Goal: Information Seeking & Learning: Learn about a topic

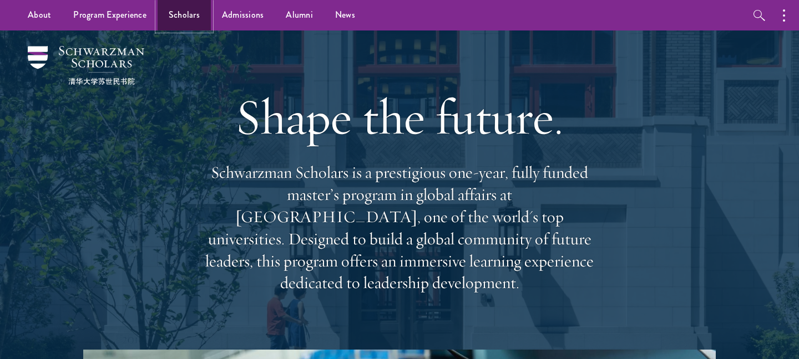
click at [185, 21] on link "Scholars" at bounding box center [184, 15] width 53 height 31
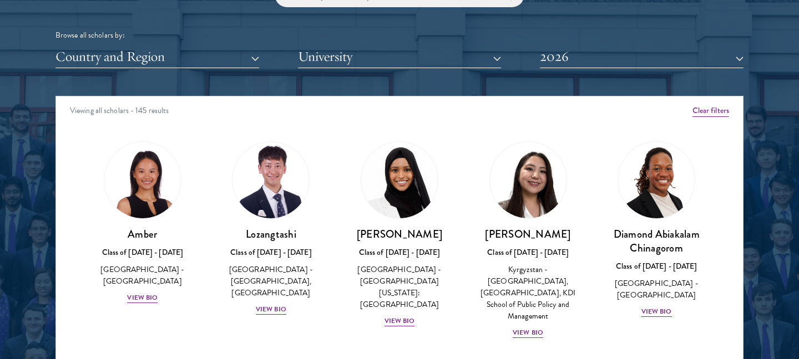
scroll to position [1381, 0]
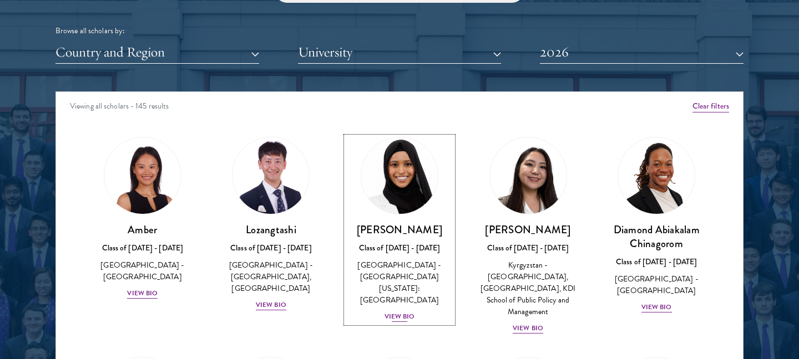
click at [390, 312] on div "View Bio" at bounding box center [399, 317] width 31 height 11
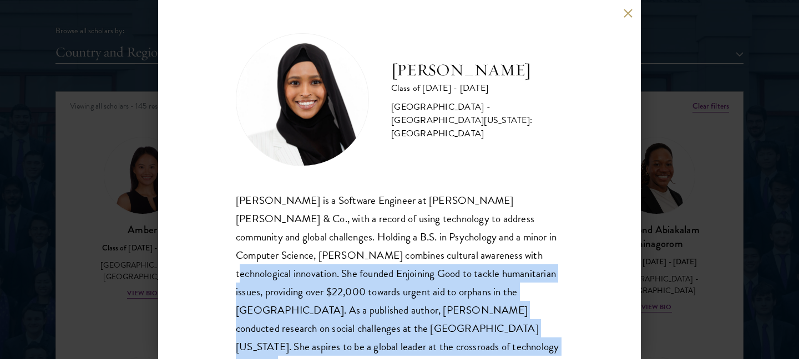
drag, startPoint x: 404, startPoint y: 250, endPoint x: 402, endPoint y: 342, distance: 91.5
click at [402, 342] on div "[PERSON_NAME] is a Software Engineer at [PERSON_NAME] [PERSON_NAME] & Co., with…" at bounding box center [399, 282] width 327 height 183
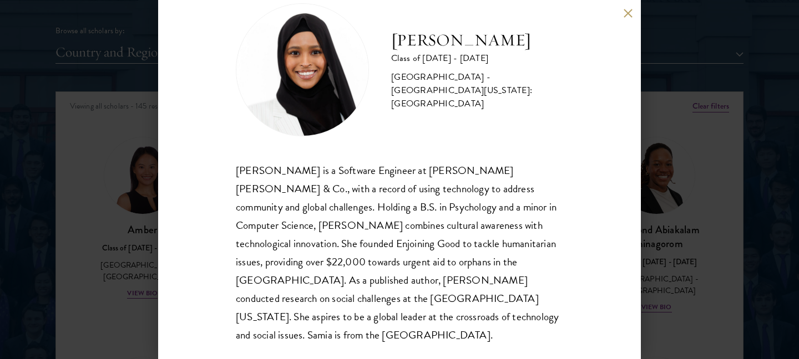
click at [408, 317] on div "[PERSON_NAME] is a Software Engineer at [PERSON_NAME] [PERSON_NAME] & Co., with…" at bounding box center [399, 252] width 327 height 183
click at [682, 252] on div "[PERSON_NAME] Class of [DATE] - [DATE] [GEOGRAPHIC_DATA] - [GEOGRAPHIC_DATA][US…" at bounding box center [399, 179] width 799 height 359
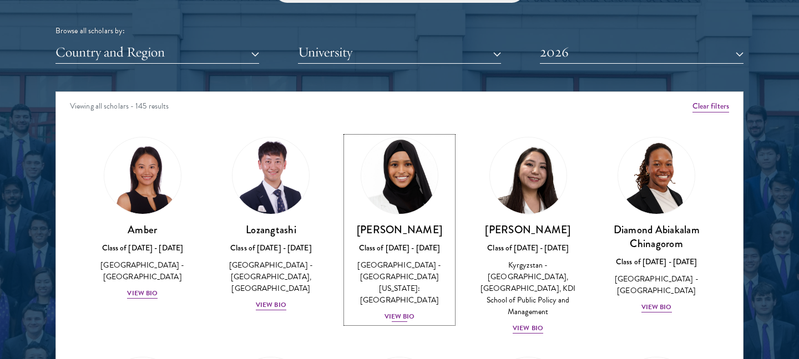
click at [420, 288] on div "[GEOGRAPHIC_DATA] - [GEOGRAPHIC_DATA][US_STATE]: [GEOGRAPHIC_DATA]" at bounding box center [399, 283] width 106 height 47
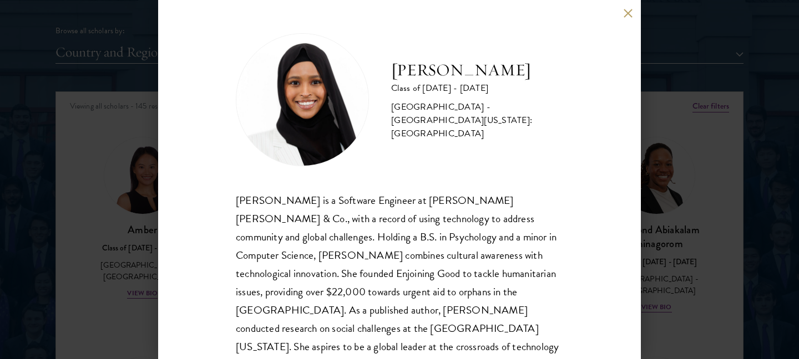
click at [630, 11] on button at bounding box center [627, 12] width 9 height 9
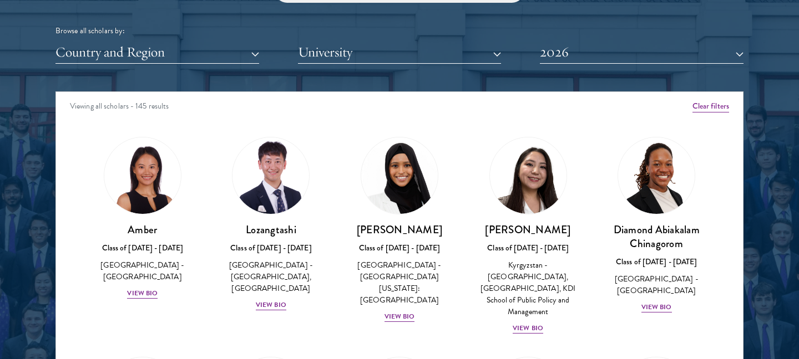
click at [718, 211] on div "Diamond Abiakalam [GEOGRAPHIC_DATA] Class of [DATE] - [DATE] [GEOGRAPHIC_DATA] …" at bounding box center [656, 225] width 129 height 199
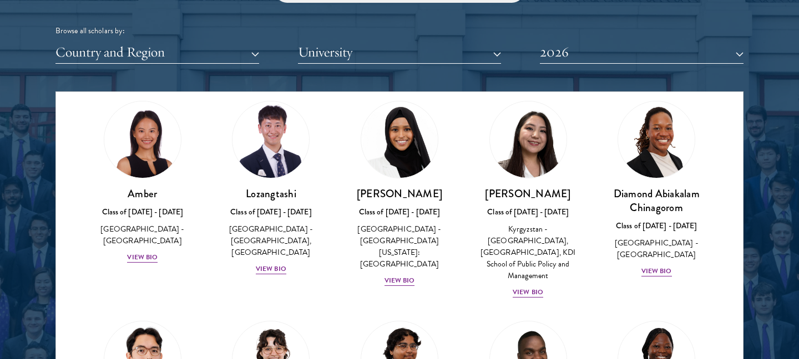
scroll to position [37, 0]
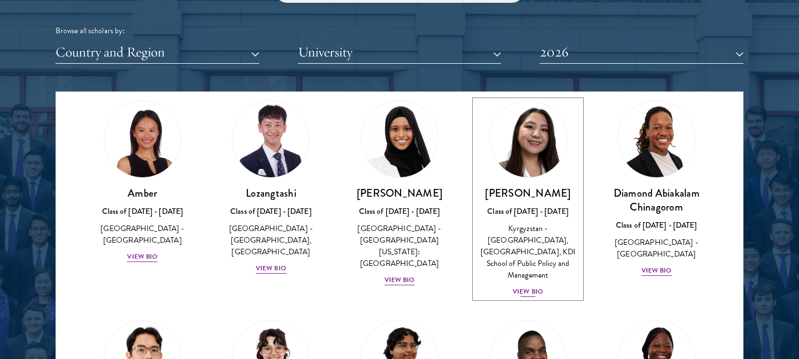
click at [532, 287] on div "View Bio" at bounding box center [527, 292] width 31 height 11
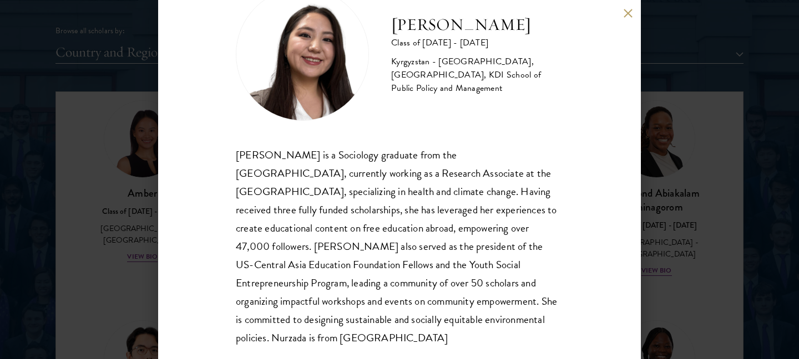
scroll to position [67, 0]
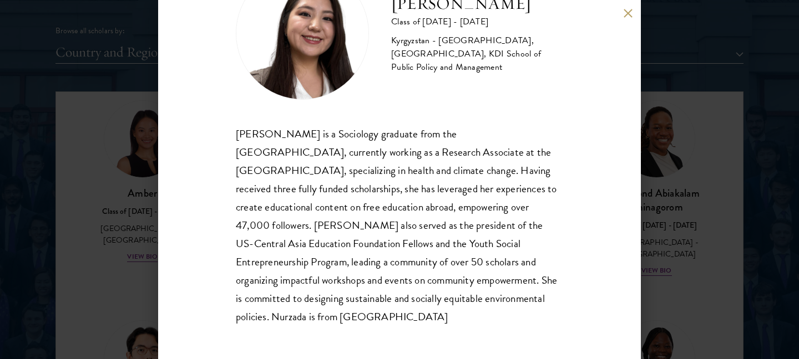
click at [621, 10] on div "Nurzada Abdivalieva Class of [DATE] - [DATE] [GEOGRAPHIC_DATA] - [GEOGRAPHIC_DA…" at bounding box center [399, 179] width 483 height 359
click at [625, 12] on button at bounding box center [627, 12] width 9 height 9
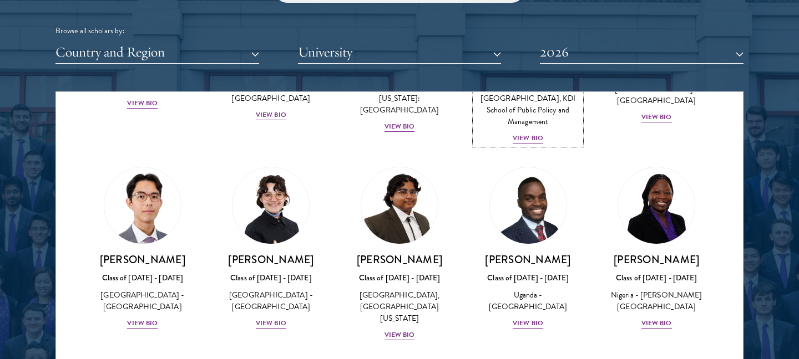
scroll to position [191, 0]
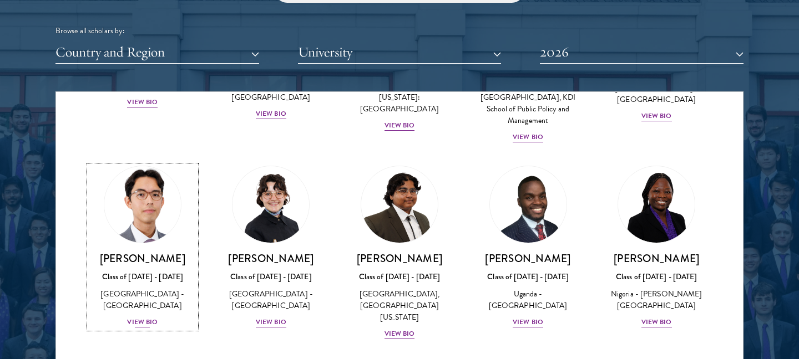
click at [148, 317] on div "View Bio" at bounding box center [142, 322] width 31 height 11
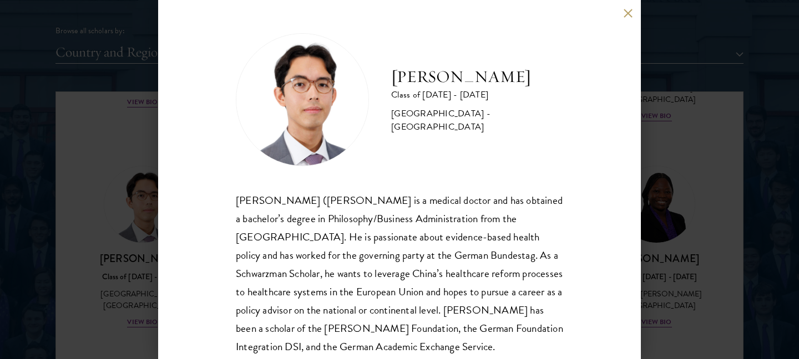
scroll to position [30, 0]
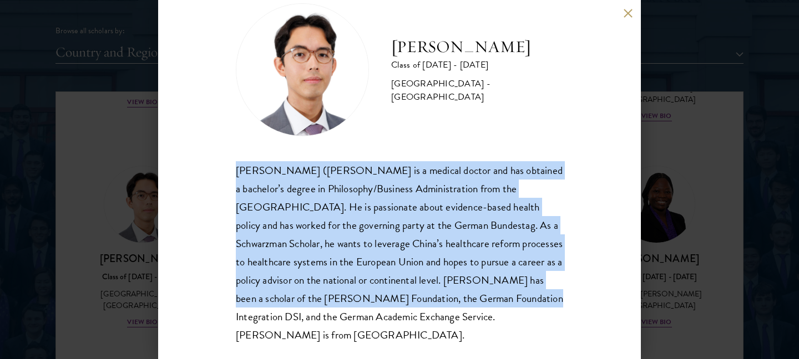
drag, startPoint x: 237, startPoint y: 171, endPoint x: 437, endPoint y: 292, distance: 233.9
click at [438, 292] on div "[PERSON_NAME] ([PERSON_NAME] is a medical doctor and has obtained a bachelor’s …" at bounding box center [399, 252] width 327 height 183
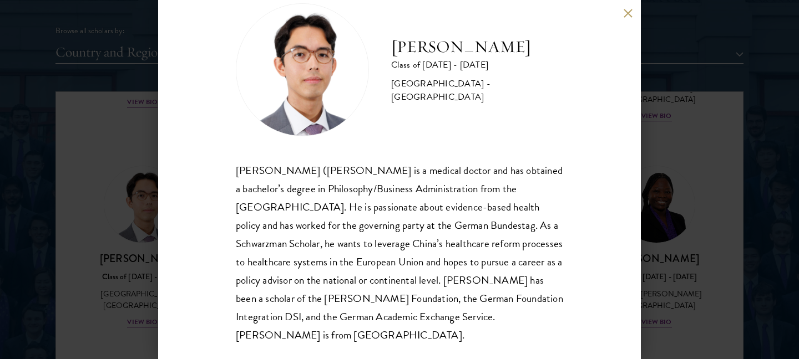
click at [695, 302] on div "[PERSON_NAME] Class of [DATE] - [DATE] [GEOGRAPHIC_DATA] - [GEOGRAPHIC_DATA] [P…" at bounding box center [399, 179] width 799 height 359
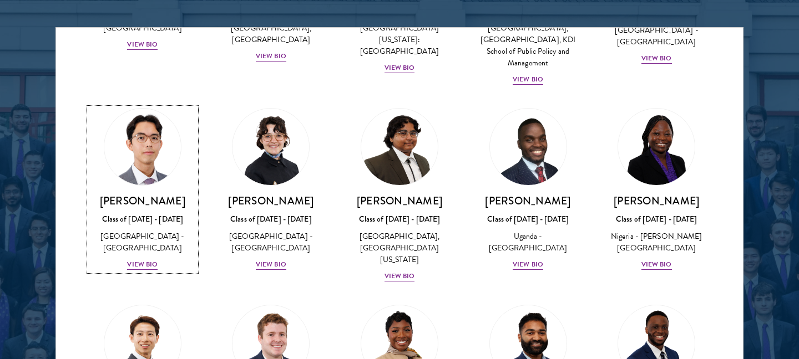
scroll to position [192, 0]
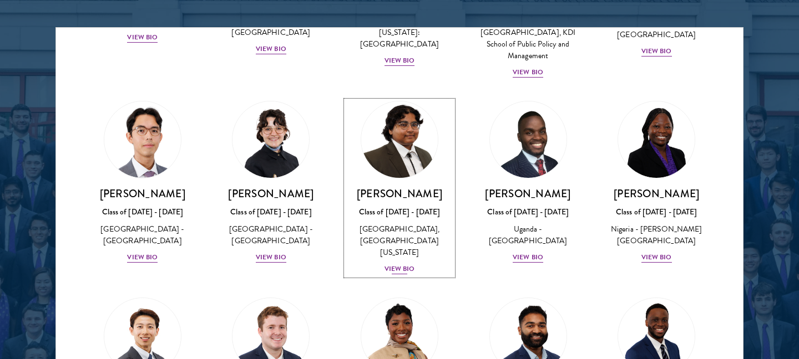
click at [377, 224] on div "[GEOGRAPHIC_DATA], [GEOGRAPHIC_DATA][US_STATE]" at bounding box center [399, 241] width 106 height 35
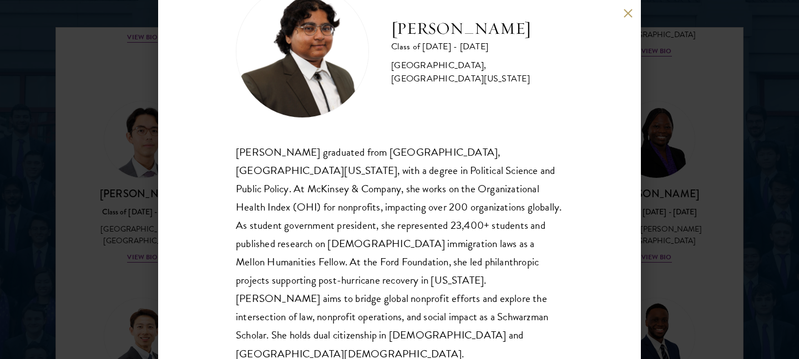
scroll to position [35, 0]
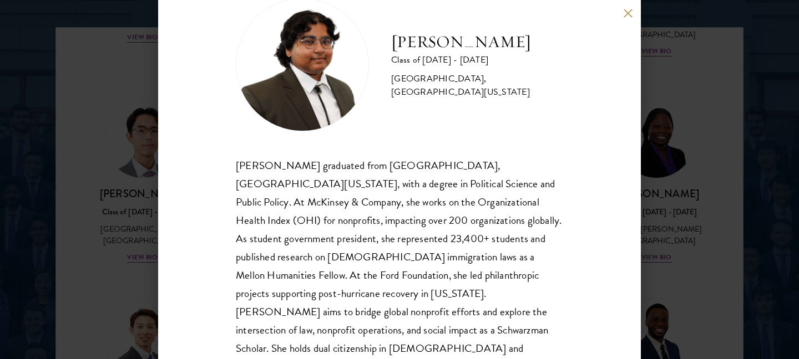
click at [713, 247] on div "[PERSON_NAME] Class of [DATE] - [DATE] [GEOGRAPHIC_DATA] - [GEOGRAPHIC_DATA], […" at bounding box center [399, 179] width 799 height 359
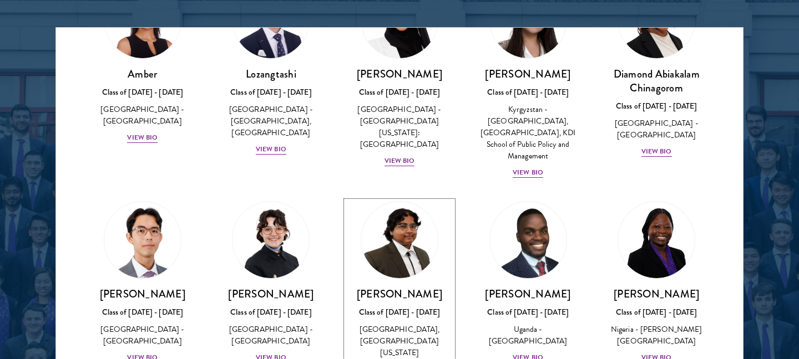
scroll to position [242, 0]
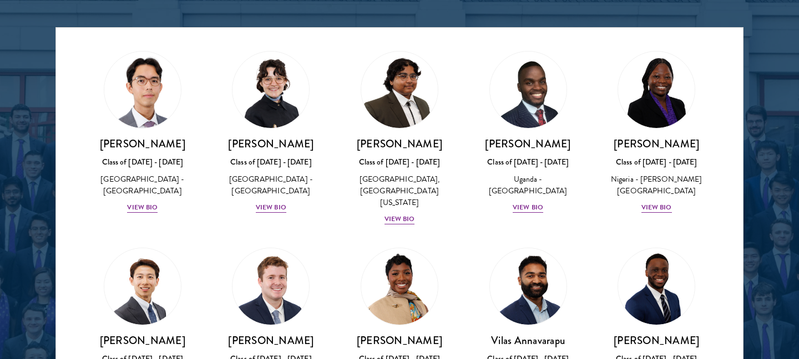
click at [595, 206] on div "[PERSON_NAME] Class of [DATE] - [DATE] [GEOGRAPHIC_DATA] - [PERSON_NAME][GEOGRA…" at bounding box center [656, 132] width 129 height 185
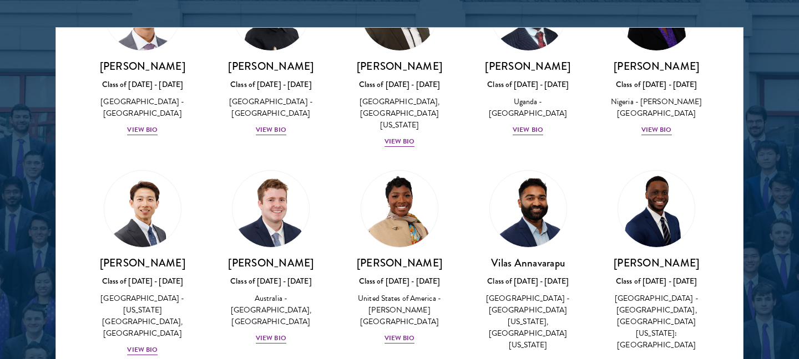
scroll to position [323, 0]
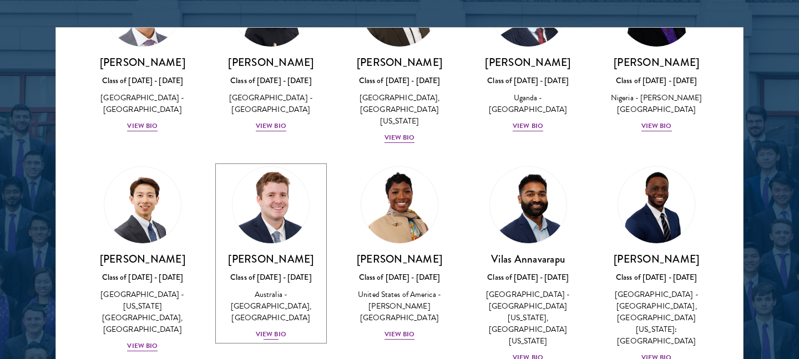
click at [277, 292] on div "Australia - [GEOGRAPHIC_DATA], [GEOGRAPHIC_DATA]" at bounding box center [271, 306] width 106 height 35
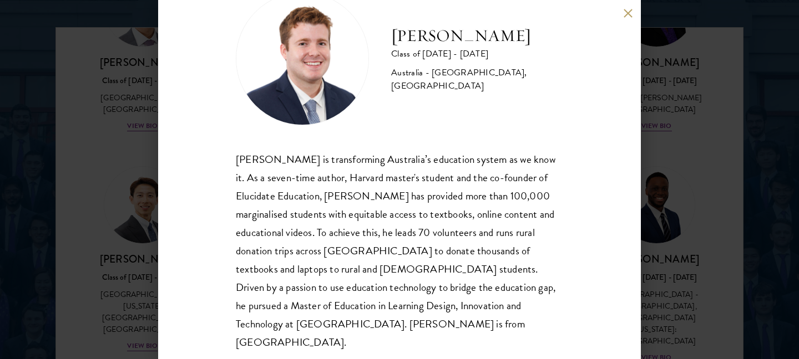
scroll to position [48, 0]
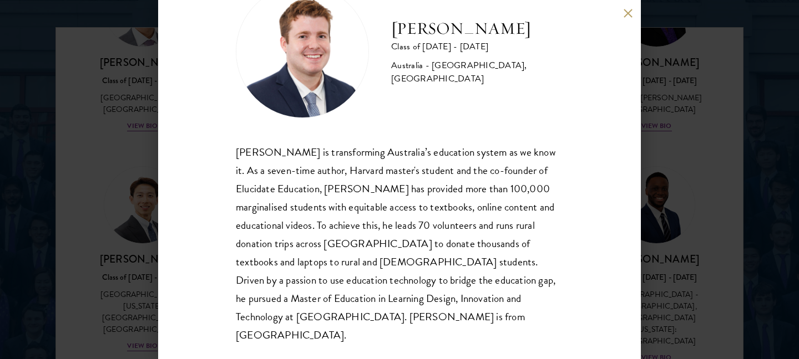
click at [664, 250] on div "[PERSON_NAME] Class of [DATE] - [DATE] [GEOGRAPHIC_DATA] - [GEOGRAPHIC_DATA], […" at bounding box center [399, 179] width 799 height 359
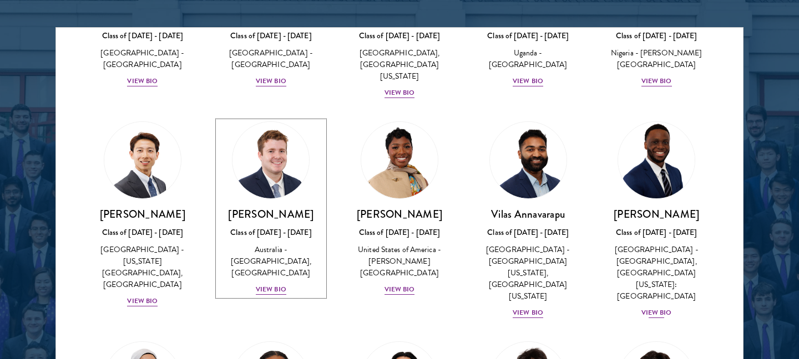
scroll to position [380, 0]
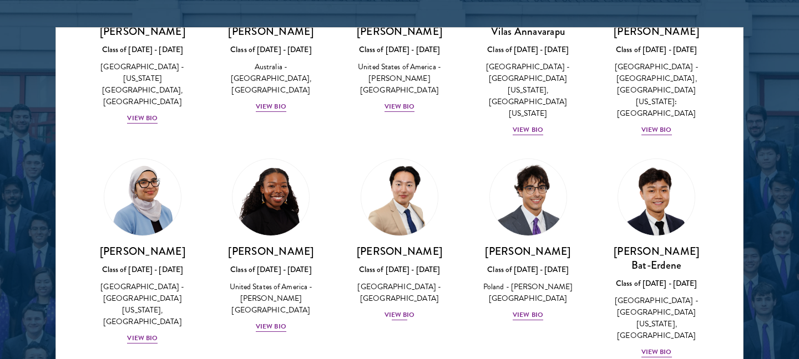
scroll to position [571, 0]
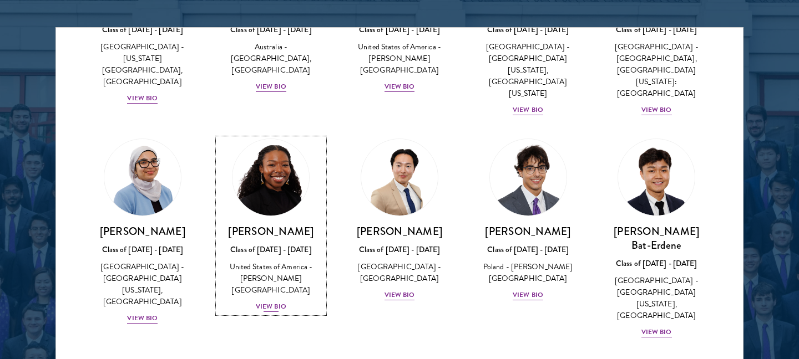
click at [277, 261] on div "United States of America - [PERSON_NAME][GEOGRAPHIC_DATA]" at bounding box center [271, 278] width 106 height 35
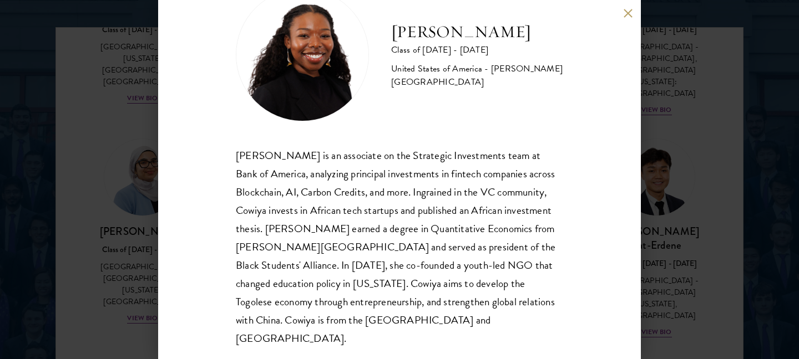
scroll to position [48, 0]
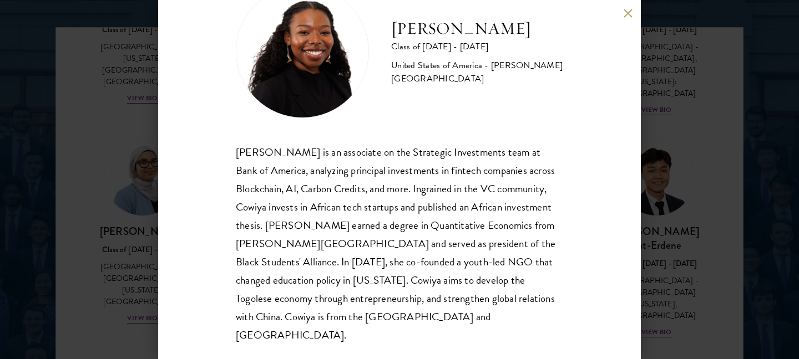
click at [701, 243] on div "[PERSON_NAME] Class of [DATE] - [DATE] [GEOGRAPHIC_DATA] - [PERSON_NAME][GEOGRA…" at bounding box center [399, 179] width 799 height 359
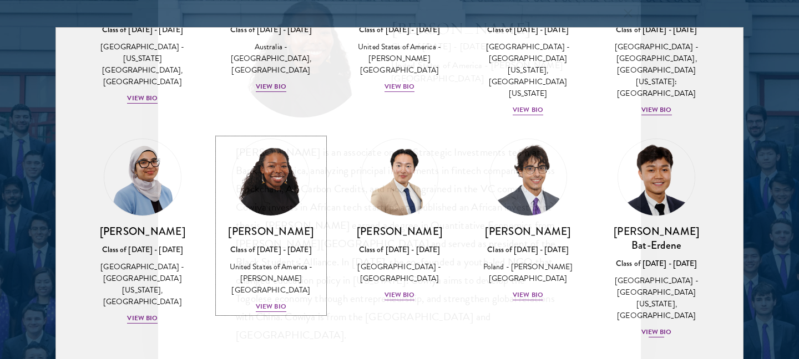
scroll to position [493, 0]
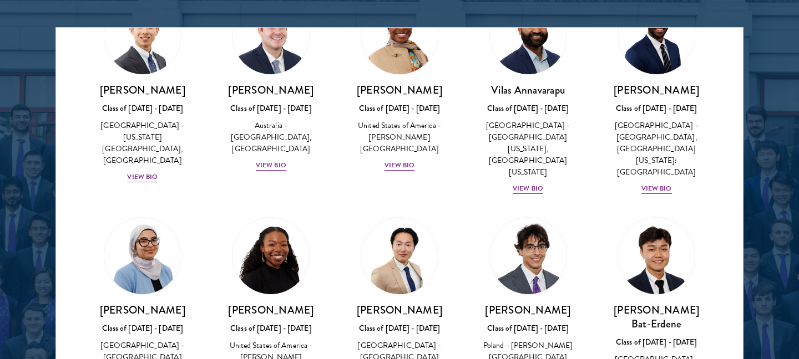
click at [712, 170] on div "[PERSON_NAME] Class of [DATE] - [DATE] [GEOGRAPHIC_DATA] - [GEOGRAPHIC_DATA], […" at bounding box center [656, 96] width 129 height 220
click at [523, 262] on img at bounding box center [528, 256] width 84 height 84
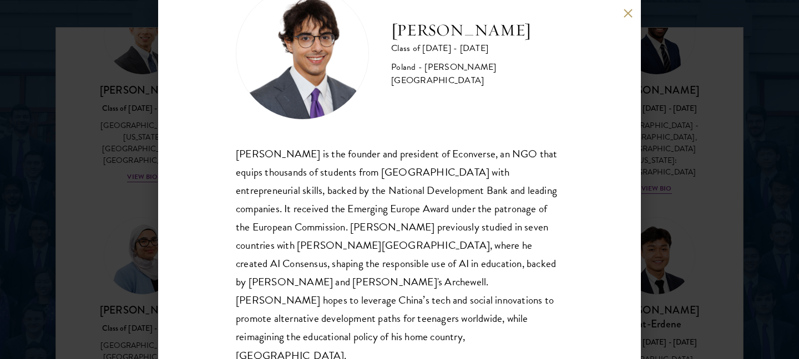
scroll to position [48, 0]
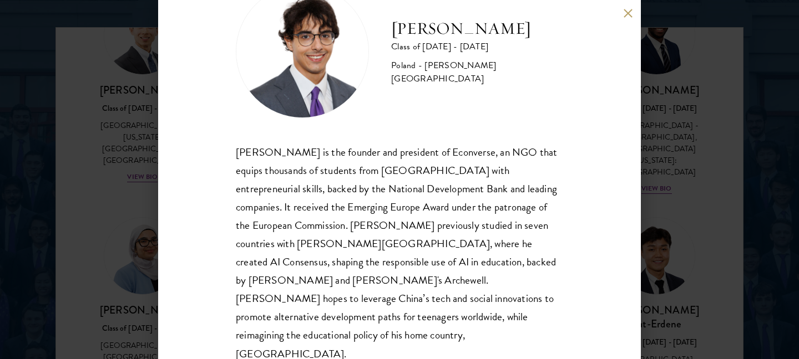
click at [742, 205] on div "[PERSON_NAME] Class of [DATE] - [DATE] [GEOGRAPHIC_DATA] - [PERSON_NAME][GEOGRA…" at bounding box center [399, 179] width 799 height 359
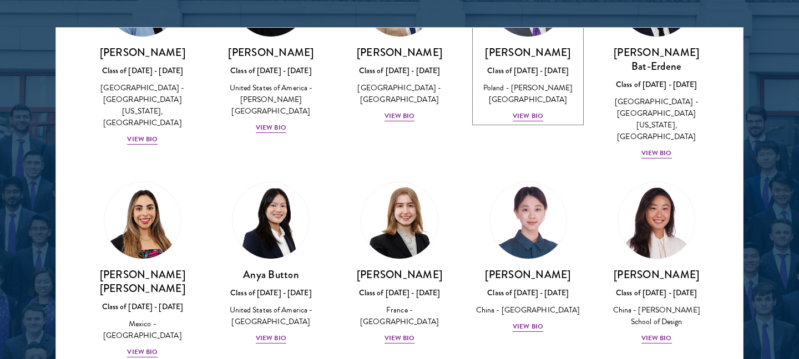
scroll to position [752, 0]
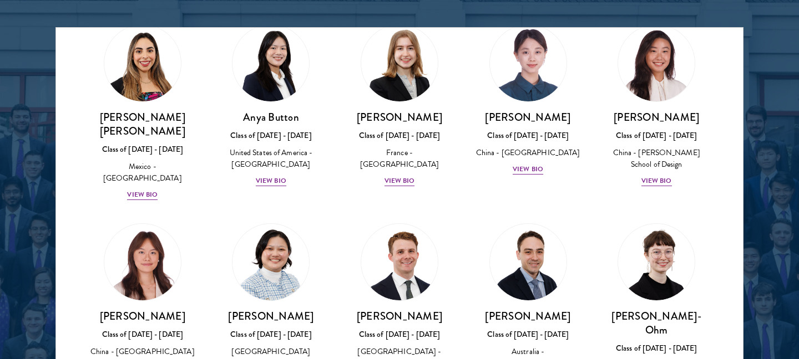
scroll to position [911, 0]
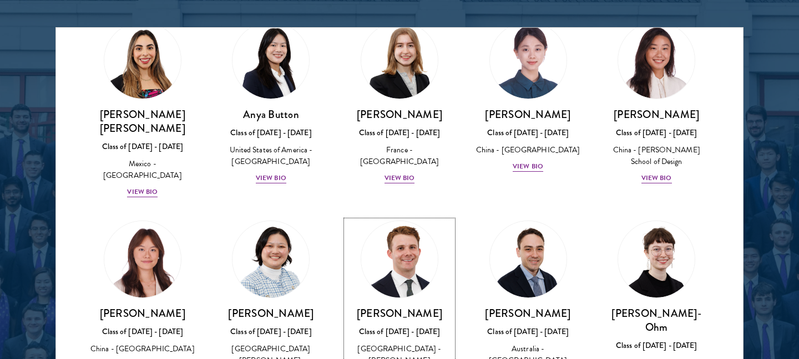
click at [405, 222] on img at bounding box center [399, 259] width 84 height 84
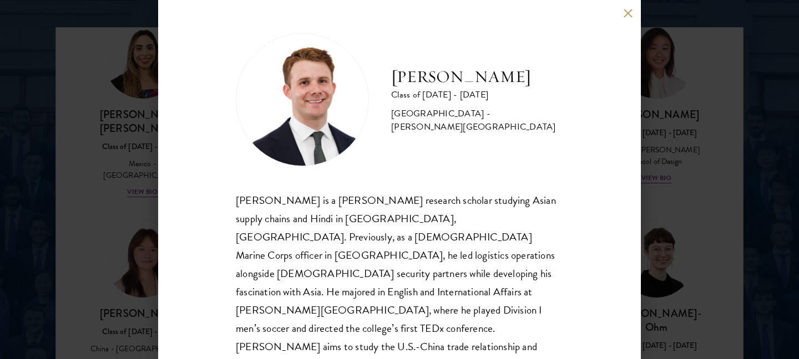
scroll to position [30, 0]
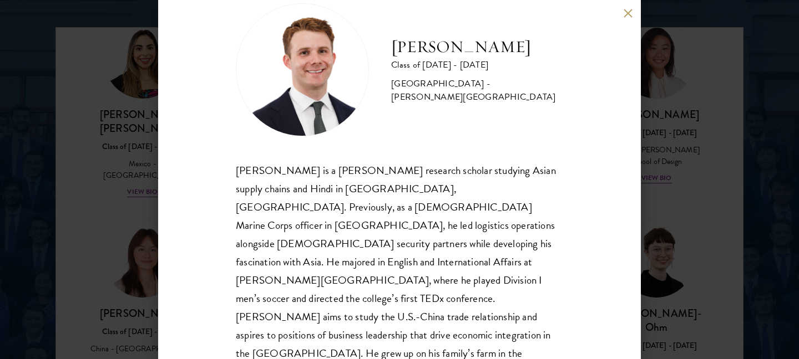
click at [705, 256] on div "[PERSON_NAME] Class of [DATE] - [DATE] [GEOGRAPHIC_DATA] - [PERSON_NAME][GEOGRA…" at bounding box center [399, 179] width 799 height 359
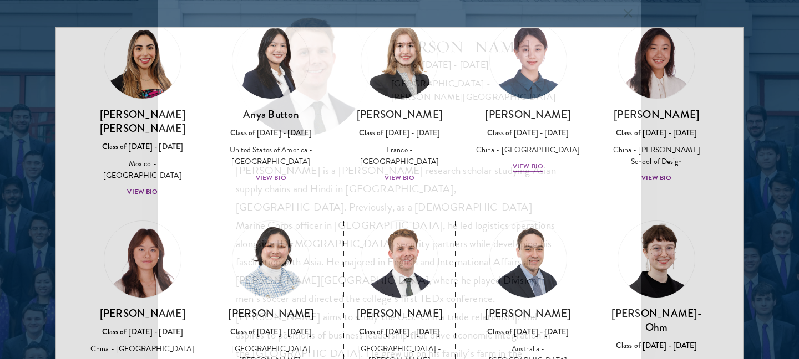
scroll to position [947, 0]
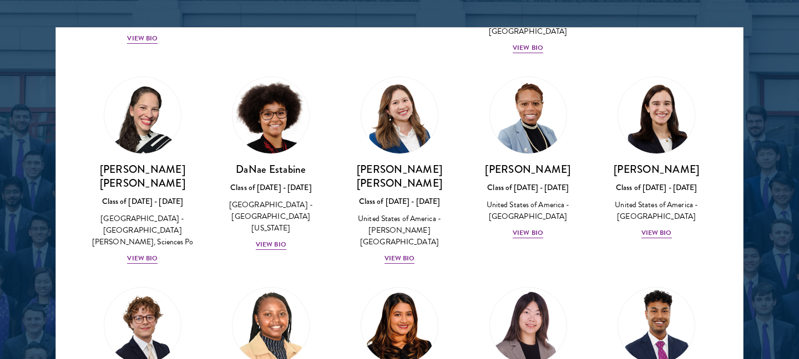
scroll to position [1520, 0]
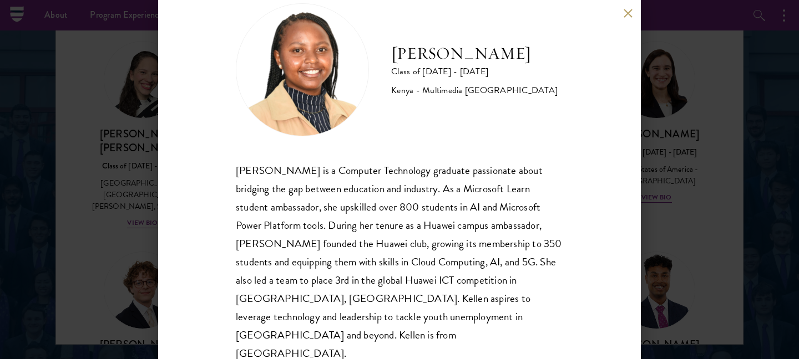
scroll to position [1459, 0]
click at [707, 278] on div "[PERSON_NAME] Class of [DATE] - [DATE] [GEOGRAPHIC_DATA] - Multimedia [GEOGRAPH…" at bounding box center [399, 179] width 799 height 359
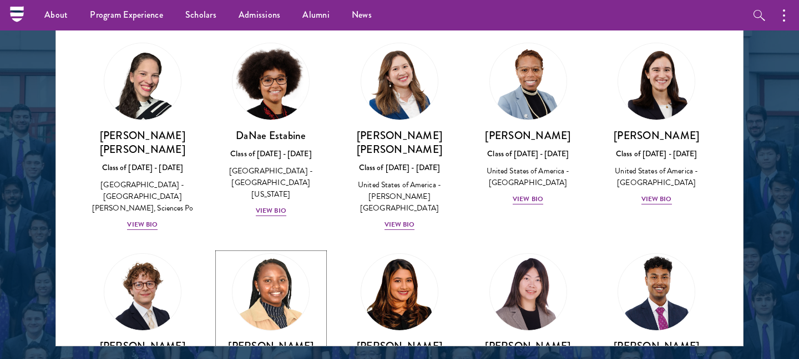
scroll to position [1529, 0]
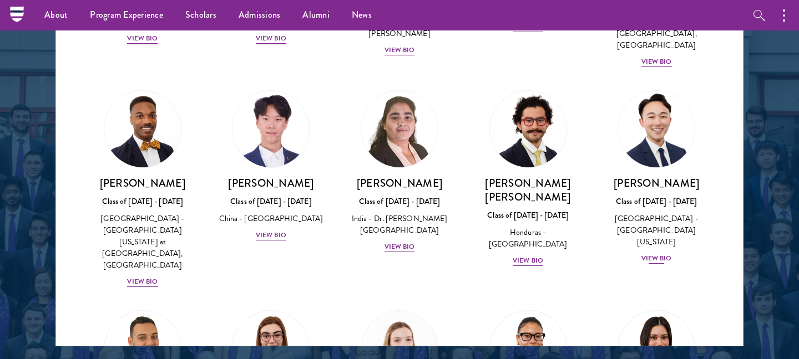
scroll to position [2346, 0]
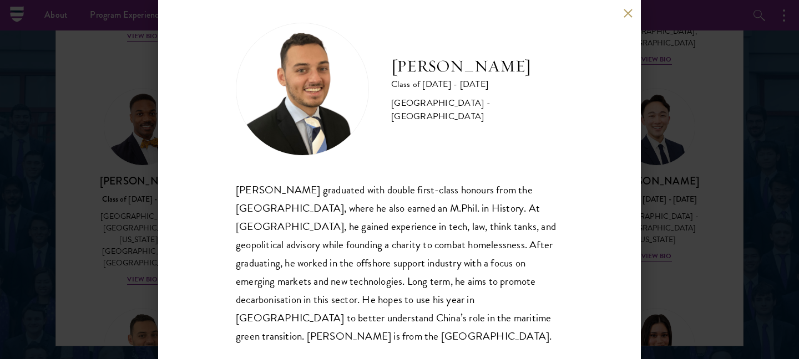
scroll to position [12, 0]
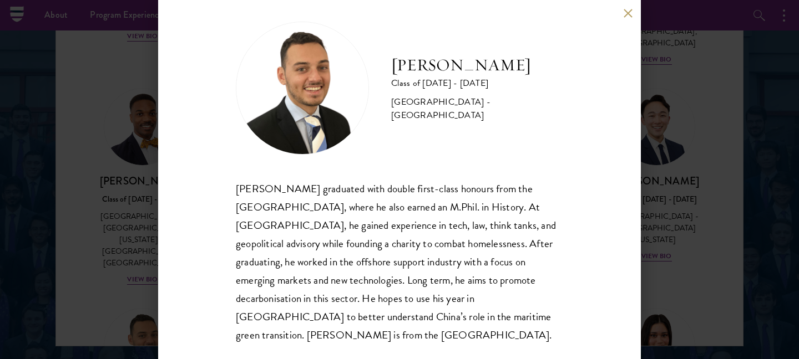
click at [710, 261] on div "[PERSON_NAME] Class of [DATE] - [DATE] [GEOGRAPHIC_DATA] - [GEOGRAPHIC_DATA] [P…" at bounding box center [399, 179] width 799 height 359
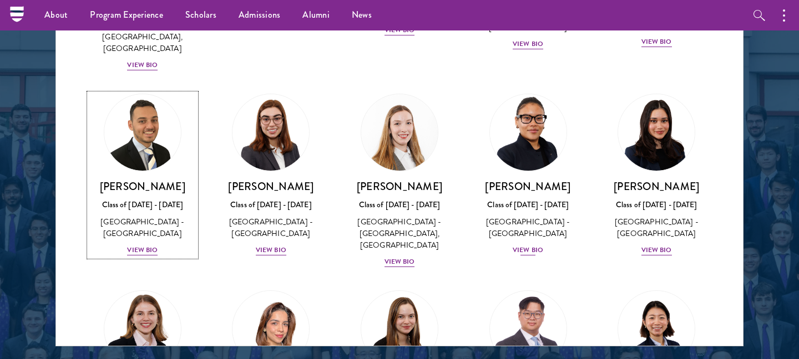
scroll to position [2561, 0]
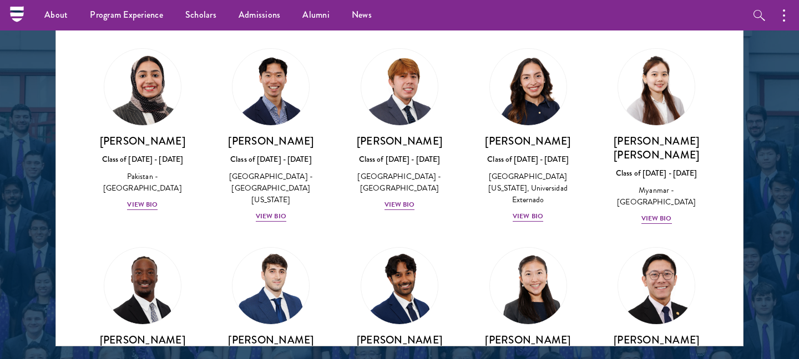
scroll to position [3824, 0]
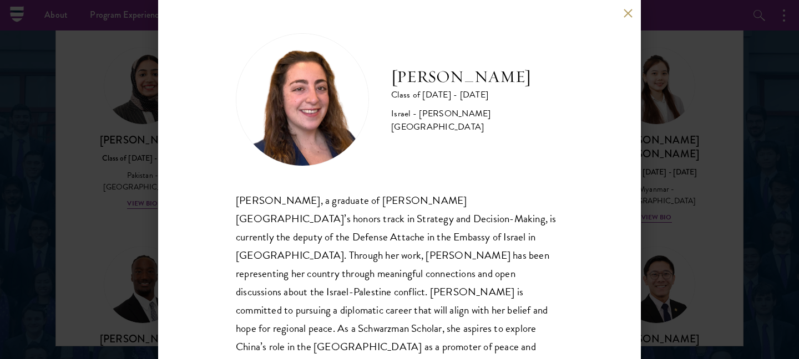
scroll to position [12, 0]
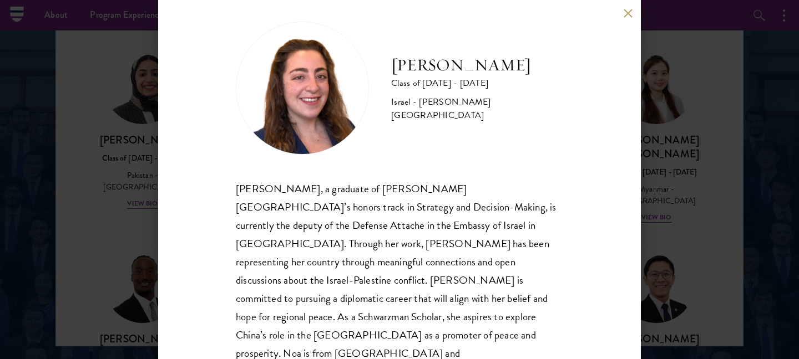
click at [686, 272] on div "[PERSON_NAME] Class of [DATE] - [DATE] Israel - [PERSON_NAME][GEOGRAPHIC_DATA] …" at bounding box center [399, 179] width 799 height 359
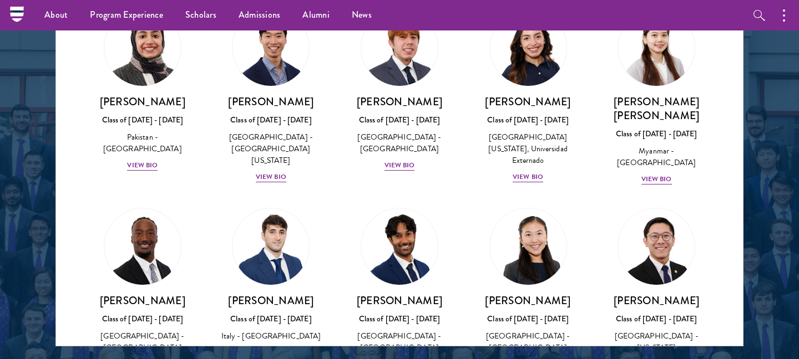
scroll to position [3880, 0]
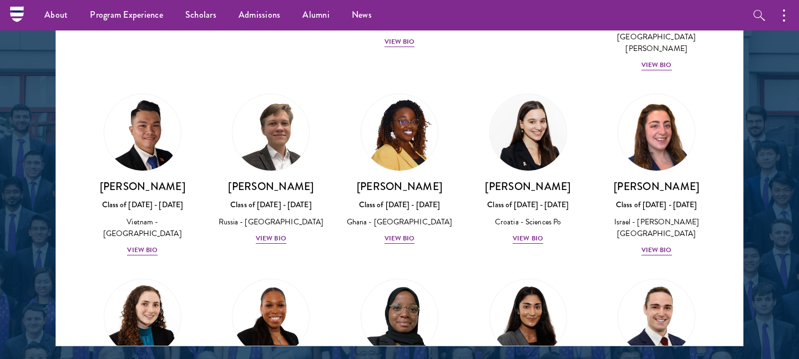
scroll to position [4209, 0]
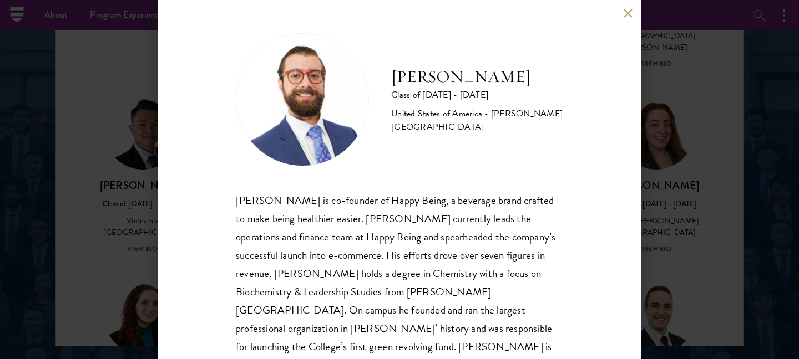
scroll to position [30, 0]
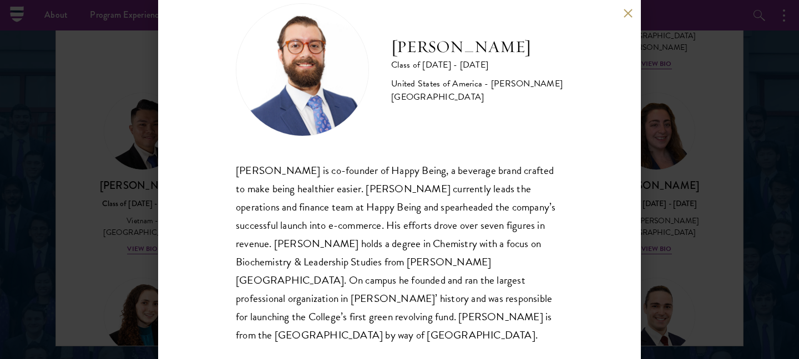
click at [698, 238] on div "[PERSON_NAME] Class of [DATE] - [DATE] [GEOGRAPHIC_DATA] - [PERSON_NAME][GEOGRA…" at bounding box center [399, 179] width 799 height 359
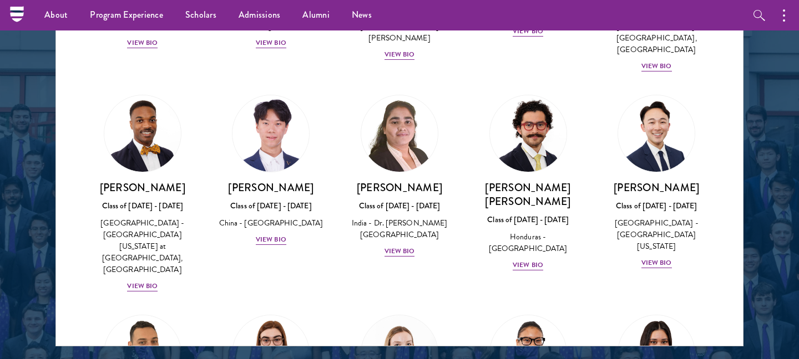
scroll to position [4239, 0]
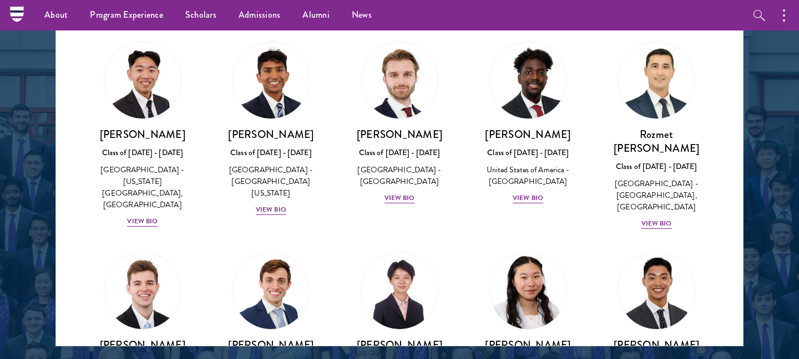
scroll to position [5037, 0]
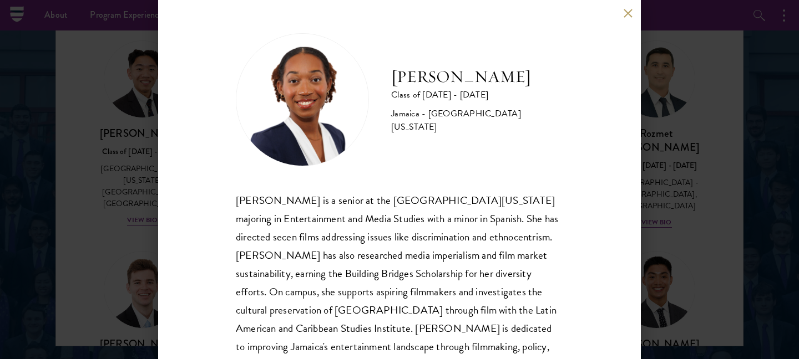
scroll to position [30, 0]
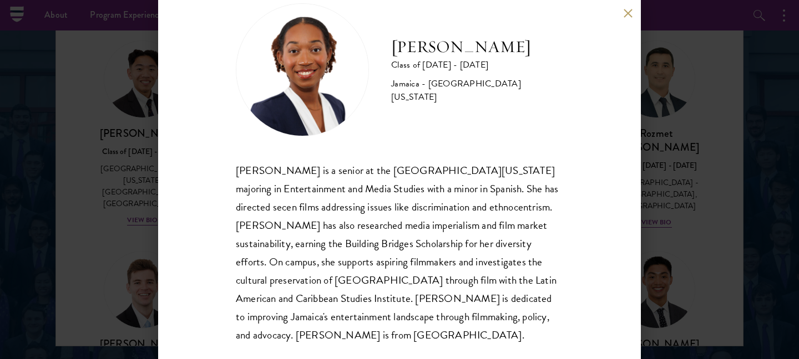
click at [741, 268] on div "[PERSON_NAME] Class of [DATE] - [DATE] [GEOGRAPHIC_DATA] - [GEOGRAPHIC_DATA][US…" at bounding box center [399, 179] width 799 height 359
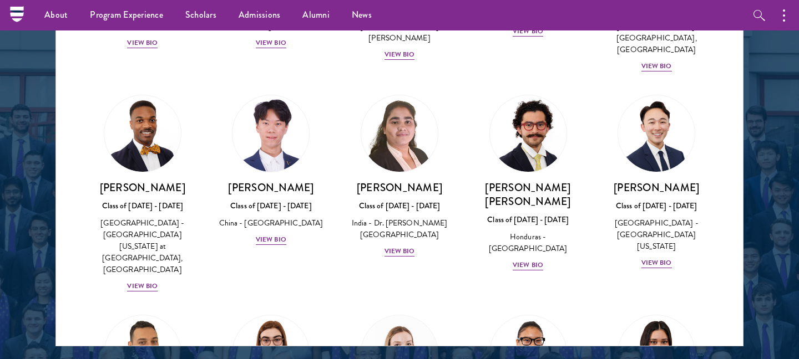
scroll to position [5046, 0]
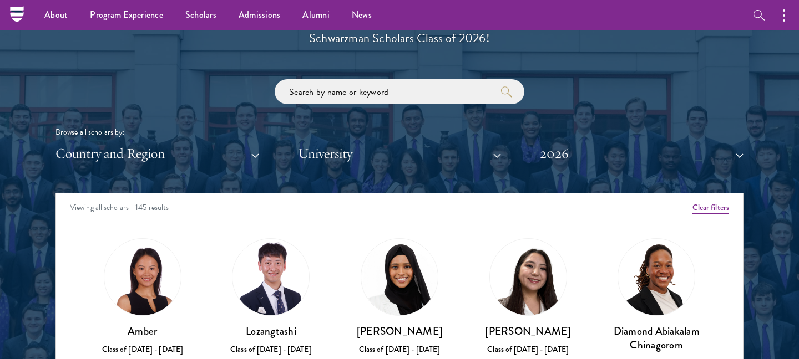
scroll to position [41, 0]
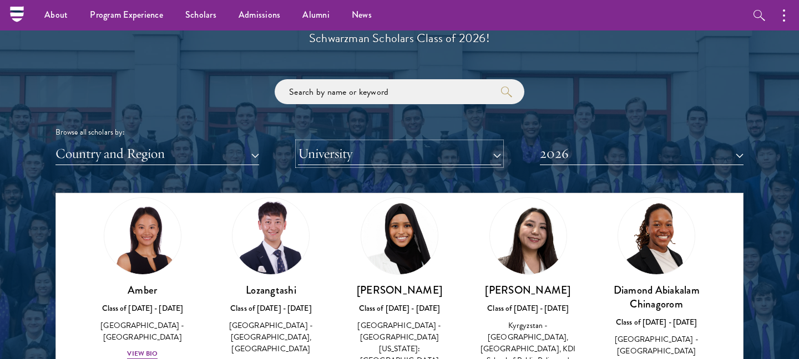
click at [418, 154] on button "University" at bounding box center [400, 154] width 204 height 23
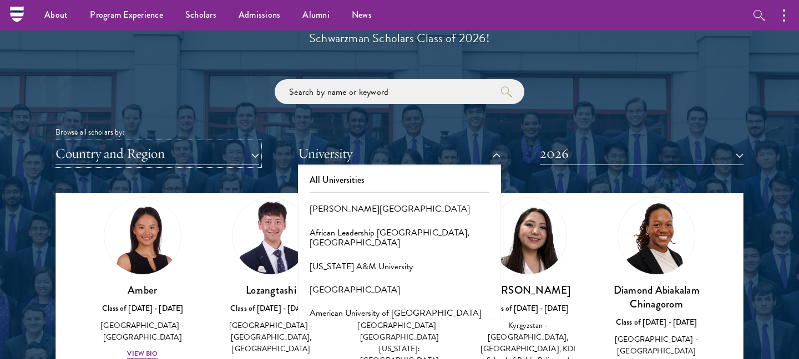
click at [187, 159] on button "Country and Region" at bounding box center [157, 154] width 204 height 23
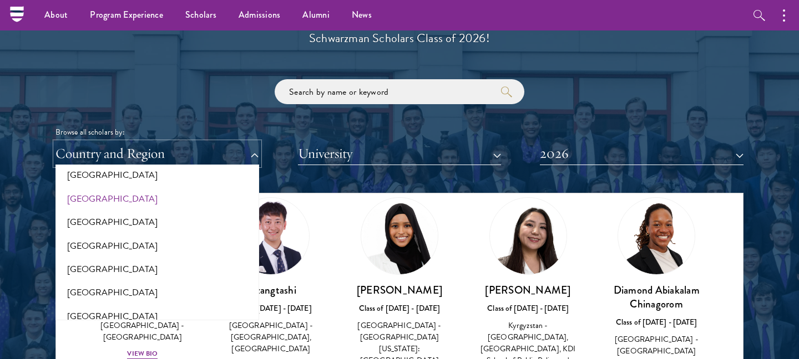
scroll to position [0, 0]
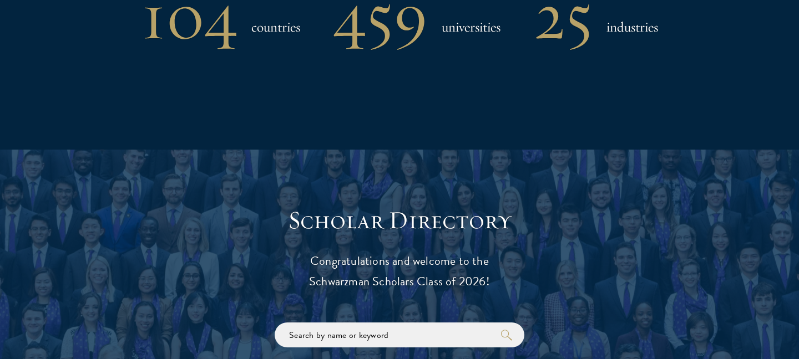
click at [493, 264] on p "Congratulations and welcome to the Schwarzman Scholars Class of 2026!" at bounding box center [399, 271] width 344 height 41
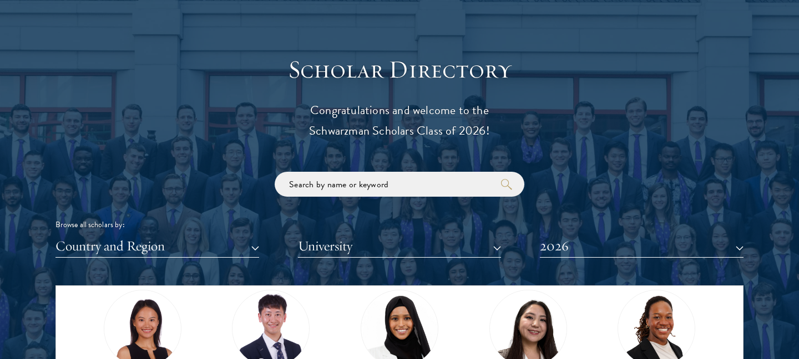
scroll to position [1191, 0]
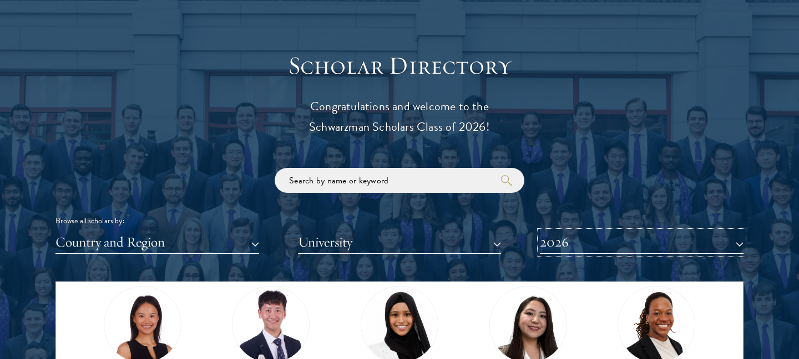
click at [612, 250] on button "2026" at bounding box center [642, 242] width 204 height 23
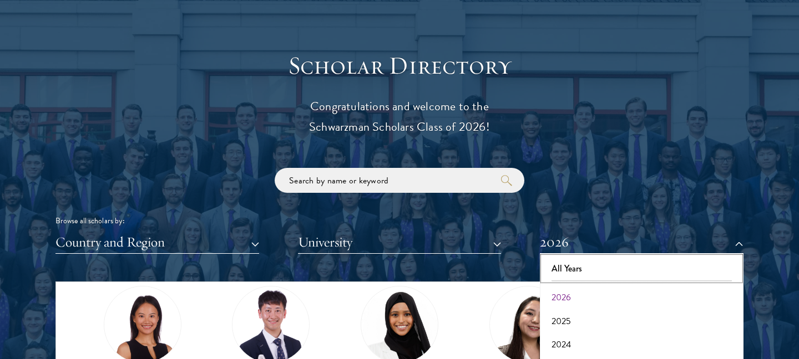
click at [566, 276] on button "All Years" at bounding box center [641, 268] width 197 height 23
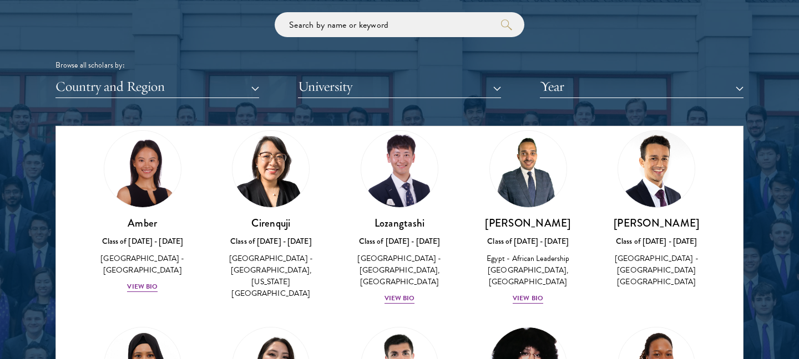
scroll to position [1349, 0]
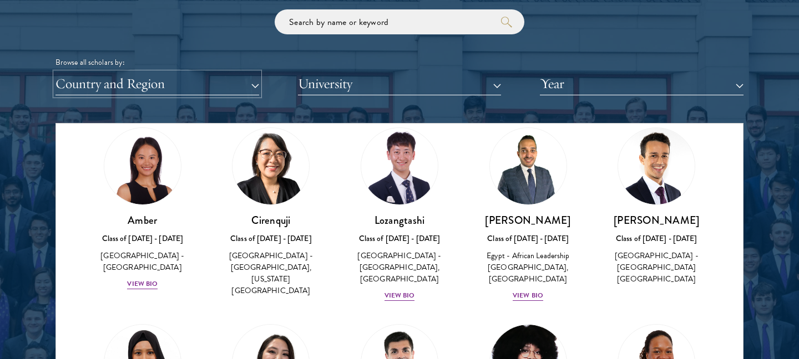
click at [204, 90] on button "Country and Region" at bounding box center [157, 84] width 204 height 23
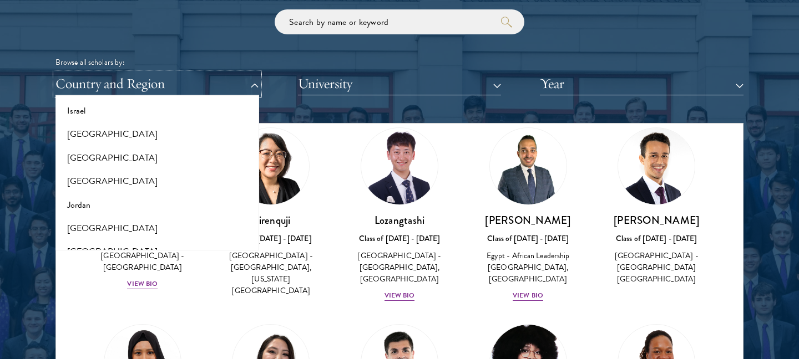
scroll to position [976, 0]
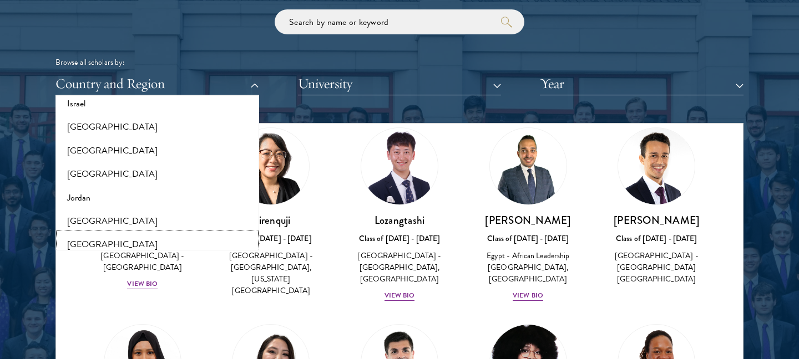
click at [90, 246] on button "[GEOGRAPHIC_DATA]" at bounding box center [157, 244] width 197 height 23
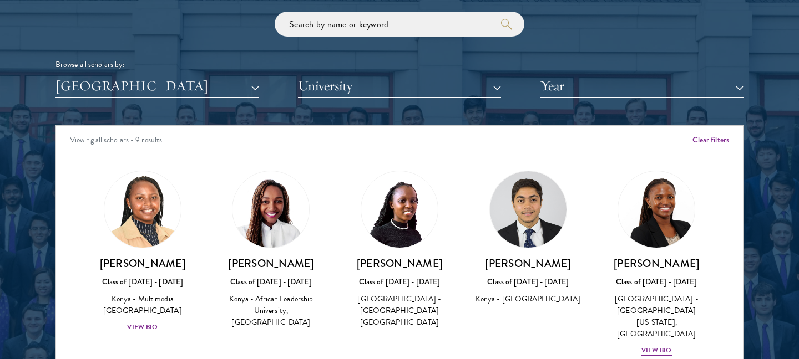
scroll to position [1344, 0]
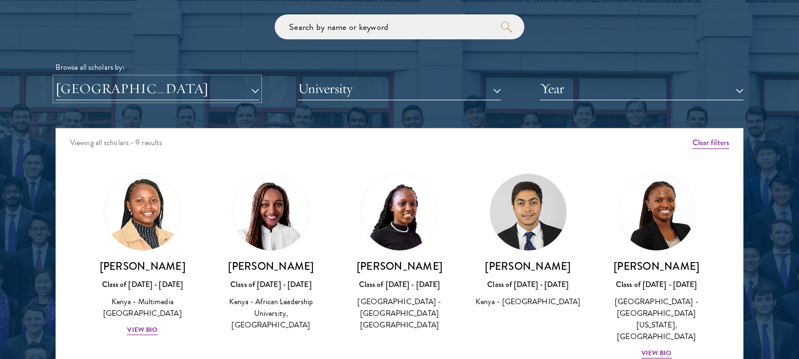
click at [164, 85] on button "[GEOGRAPHIC_DATA]" at bounding box center [157, 89] width 204 height 23
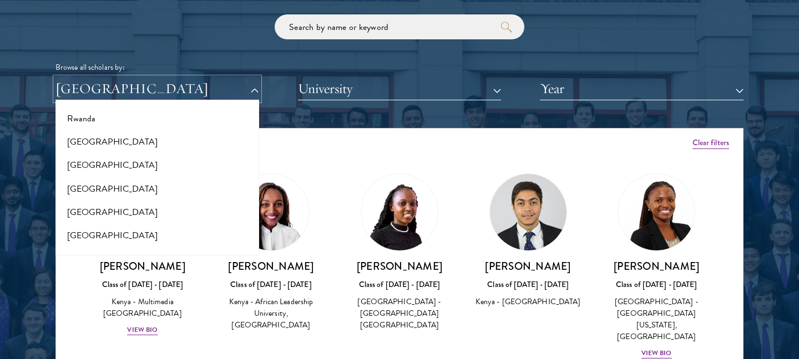
scroll to position [1857, 0]
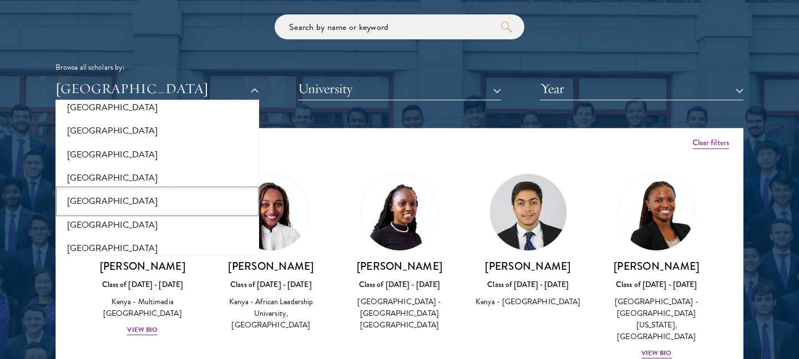
click at [115, 195] on button "[GEOGRAPHIC_DATA]" at bounding box center [157, 201] width 197 height 23
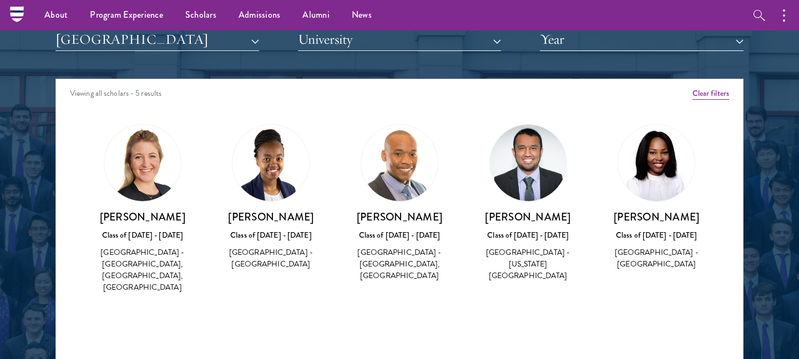
scroll to position [1391, 0]
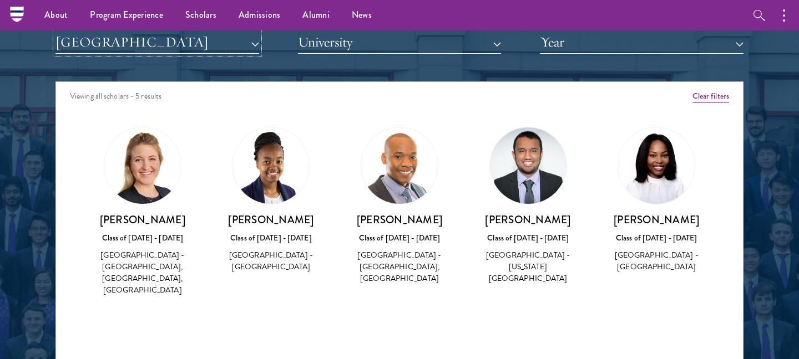
click at [159, 39] on button "[GEOGRAPHIC_DATA]" at bounding box center [157, 42] width 204 height 23
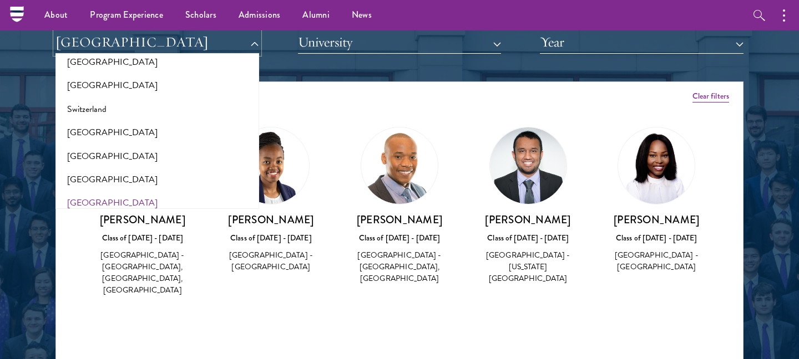
scroll to position [2045, 0]
click at [116, 151] on button "[GEOGRAPHIC_DATA]" at bounding box center [157, 155] width 197 height 23
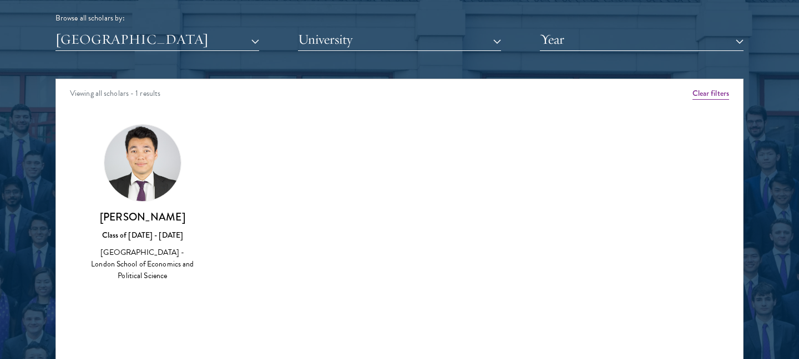
scroll to position [1390, 0]
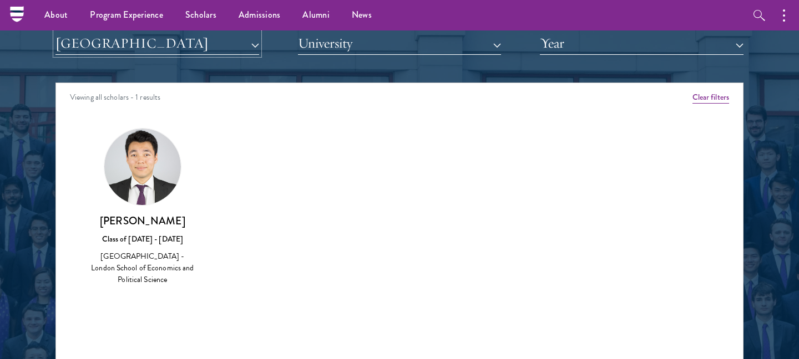
click at [176, 50] on button "[GEOGRAPHIC_DATA]" at bounding box center [157, 43] width 204 height 23
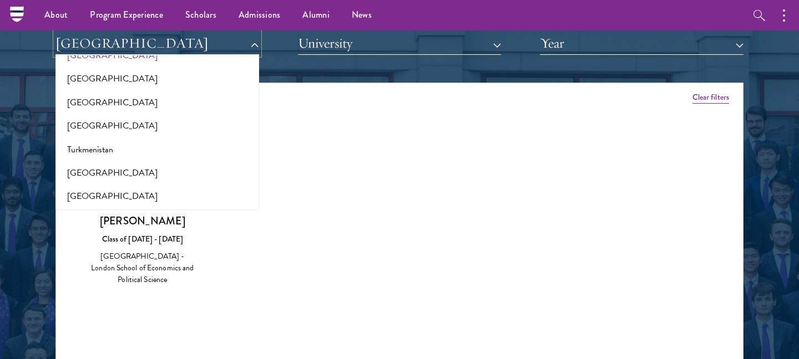
scroll to position [2173, 0]
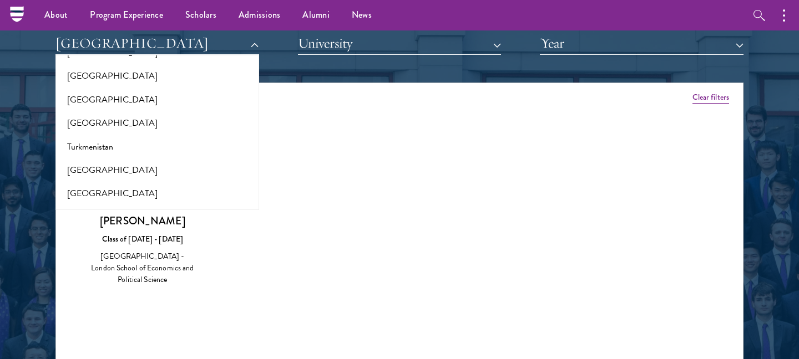
click at [343, 188] on div "Amber Class of [DATE] - [DATE] [GEOGRAPHIC_DATA] - [GEOGRAPHIC_DATA] View Bio C…" at bounding box center [399, 217] width 687 height 206
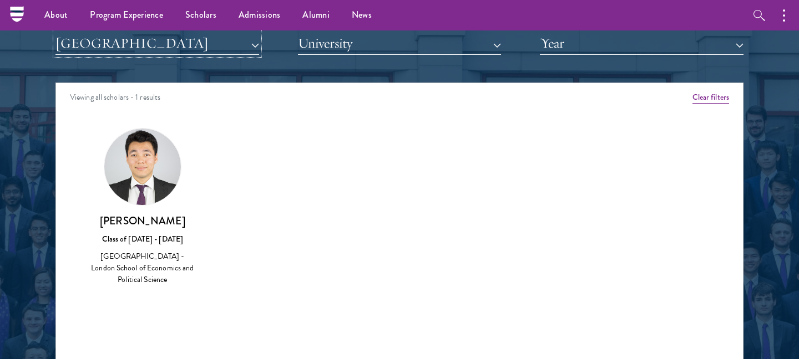
click at [199, 48] on button "[GEOGRAPHIC_DATA]" at bounding box center [157, 43] width 204 height 23
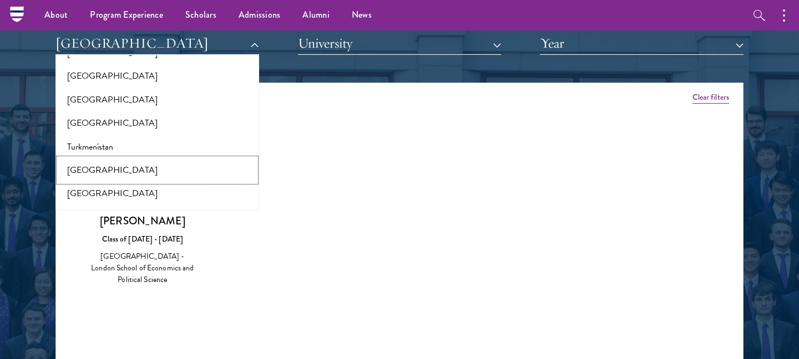
click at [131, 161] on button "[GEOGRAPHIC_DATA]" at bounding box center [157, 170] width 197 height 23
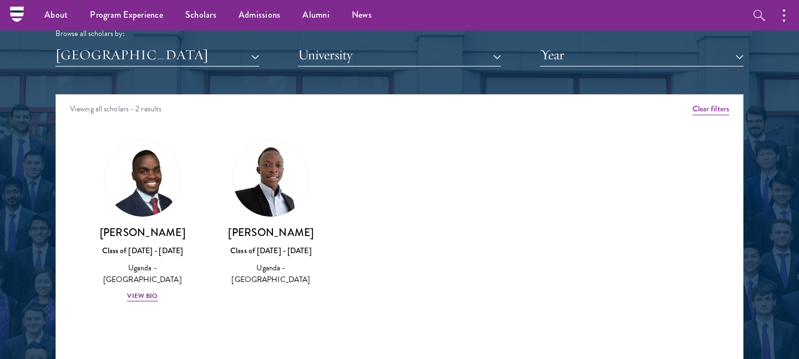
scroll to position [1379, 0]
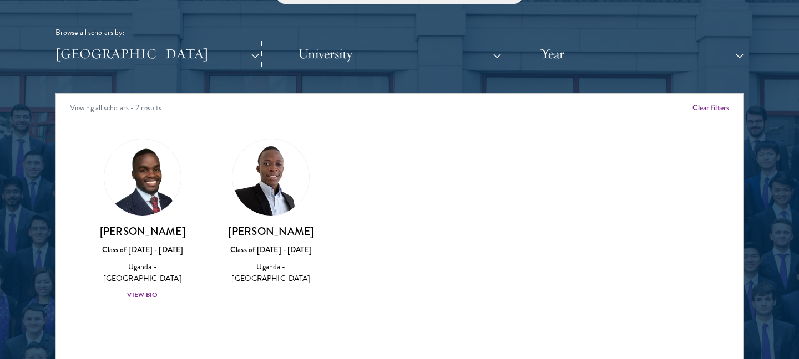
click at [184, 54] on button "[GEOGRAPHIC_DATA]" at bounding box center [157, 54] width 204 height 23
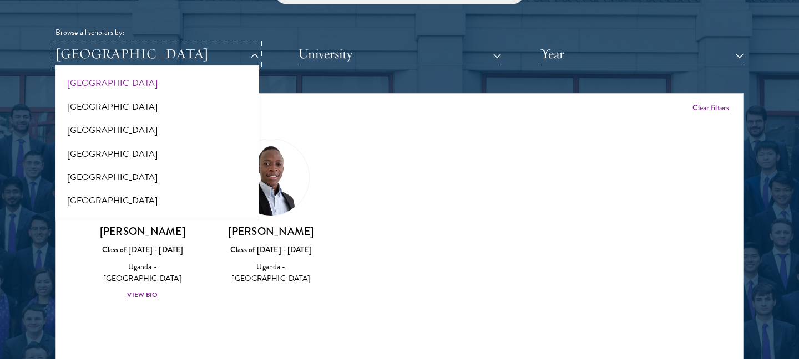
scroll to position [2295, 0]
click at [135, 95] on button "[GEOGRAPHIC_DATA]" at bounding box center [157, 105] width 197 height 23
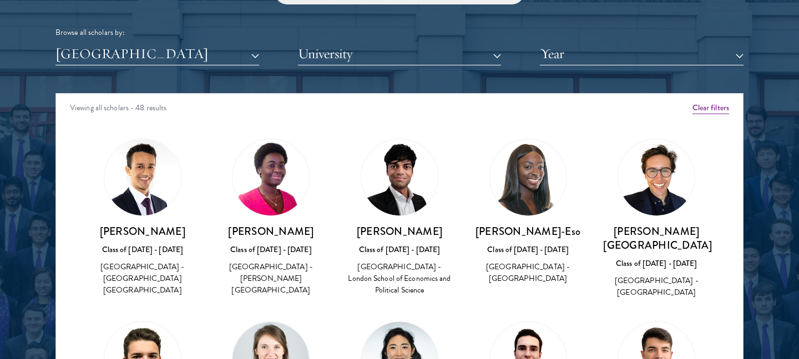
click at [136, 67] on div "Scholar Directory Congratulations and welcome to the Schwarzman Scholars Class …" at bounding box center [399, 144] width 688 height 564
click at [146, 60] on button "[GEOGRAPHIC_DATA]" at bounding box center [157, 54] width 204 height 23
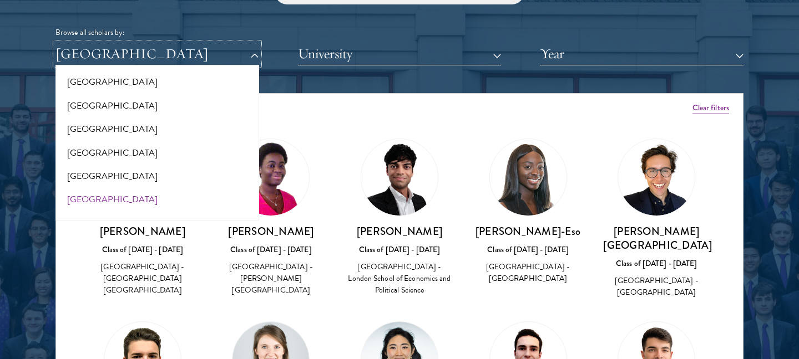
scroll to position [2326, 0]
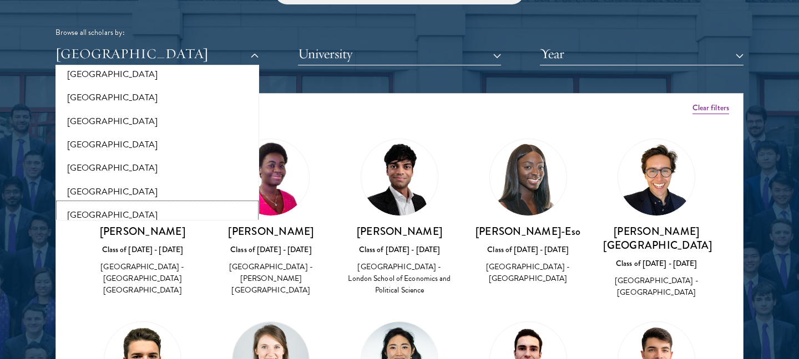
click at [105, 204] on button "[GEOGRAPHIC_DATA]" at bounding box center [157, 215] width 197 height 23
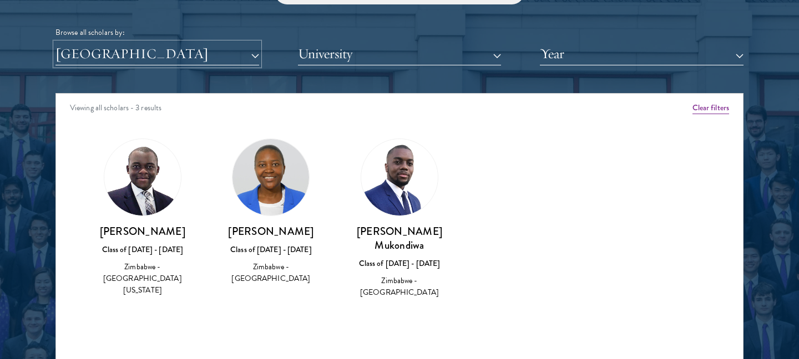
click at [154, 56] on button "[GEOGRAPHIC_DATA]" at bounding box center [157, 54] width 204 height 23
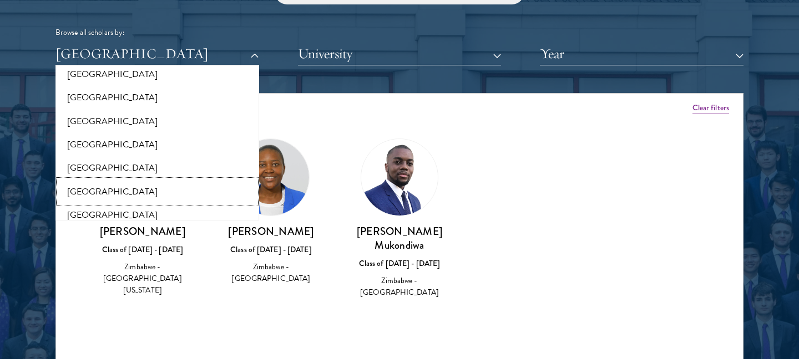
click at [89, 182] on button "[GEOGRAPHIC_DATA]" at bounding box center [157, 191] width 197 height 23
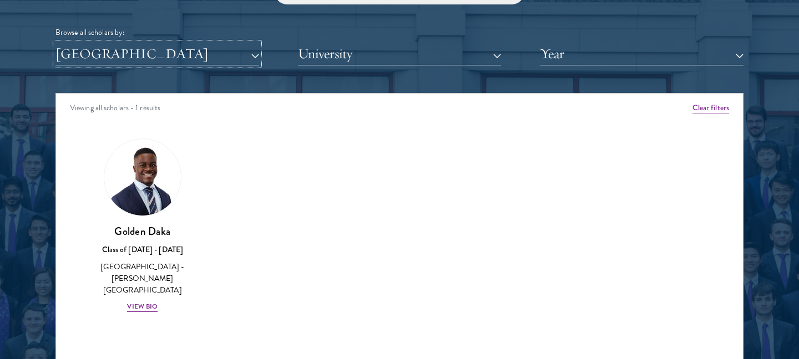
click at [177, 54] on button "[GEOGRAPHIC_DATA]" at bounding box center [157, 54] width 204 height 23
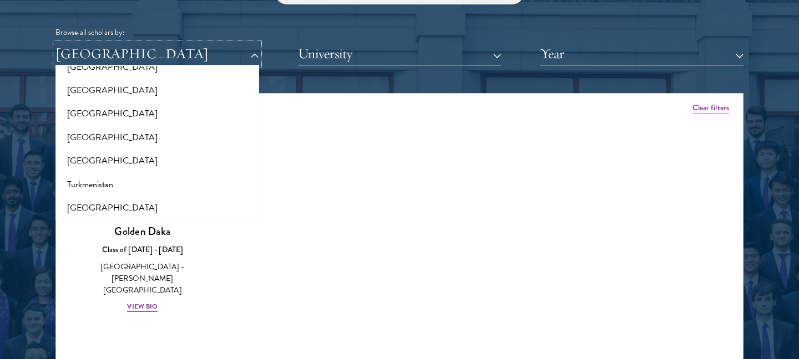
scroll to position [2093, 0]
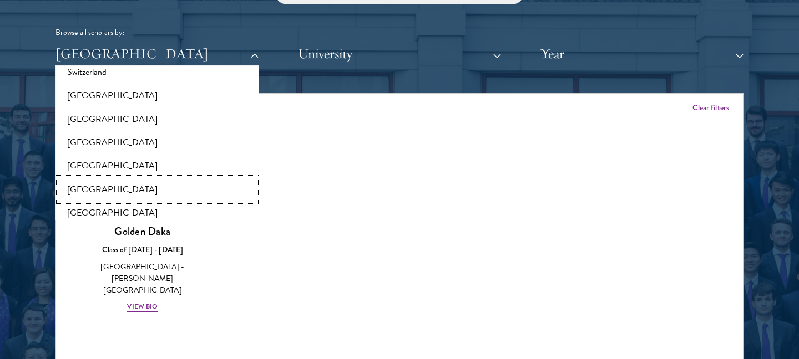
click at [119, 184] on button "[GEOGRAPHIC_DATA]" at bounding box center [157, 189] width 197 height 23
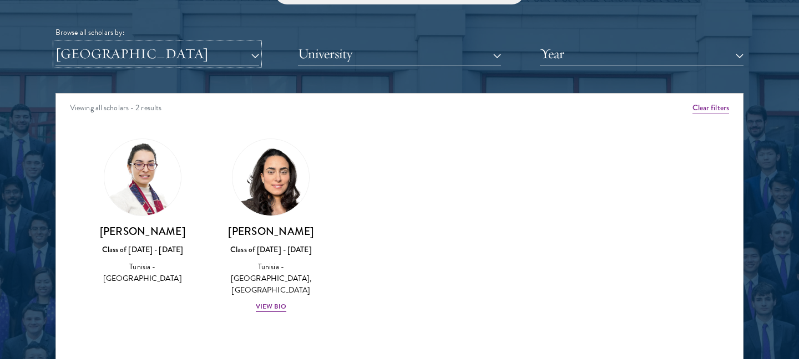
click at [169, 52] on button "[GEOGRAPHIC_DATA]" at bounding box center [157, 54] width 204 height 23
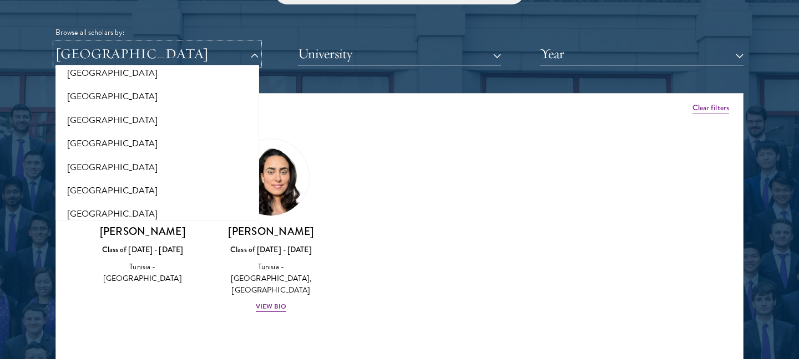
scroll to position [1894, 0]
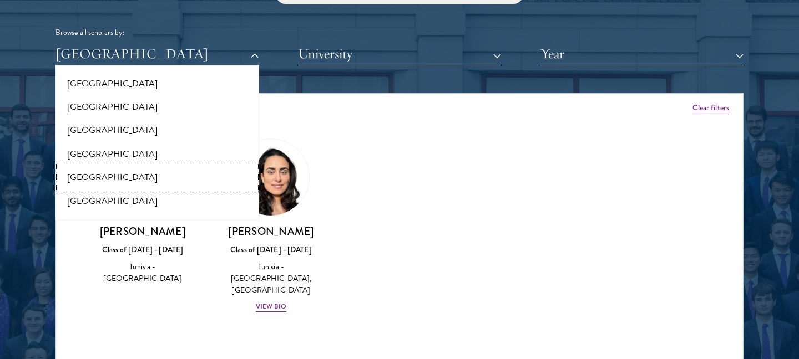
click at [109, 166] on button "[GEOGRAPHIC_DATA]" at bounding box center [157, 177] width 197 height 23
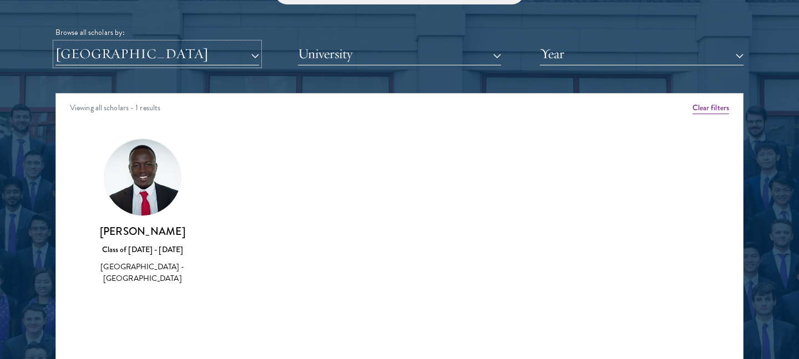
click at [159, 54] on button "[GEOGRAPHIC_DATA]" at bounding box center [157, 54] width 204 height 23
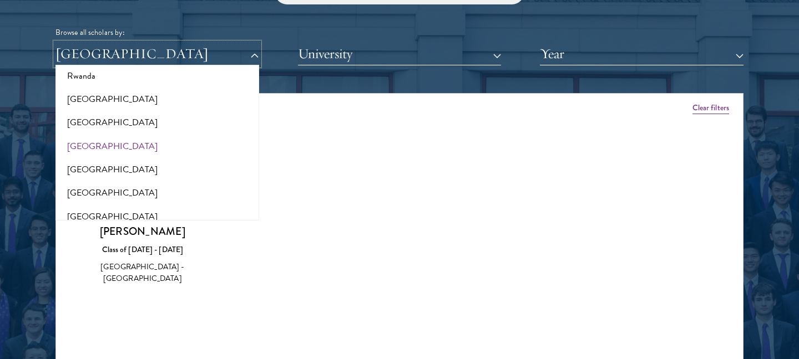
scroll to position [1810, 0]
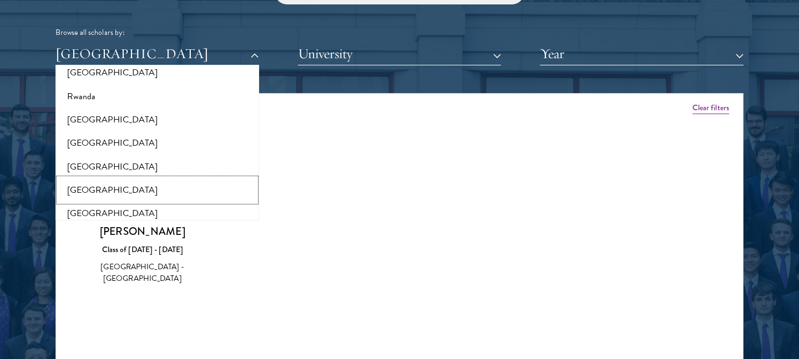
click at [79, 186] on button "[GEOGRAPHIC_DATA]" at bounding box center [157, 190] width 197 height 23
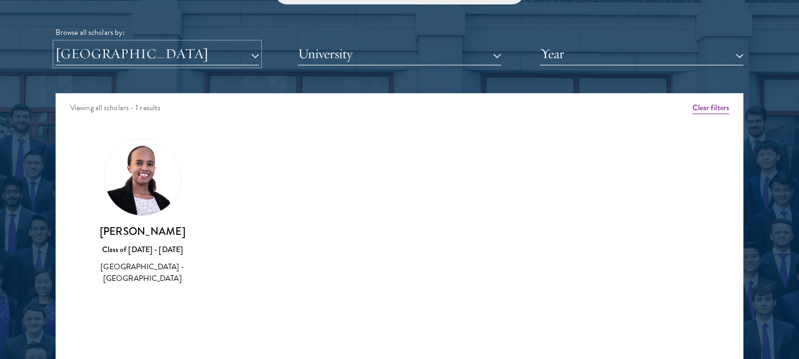
click at [189, 52] on button "[GEOGRAPHIC_DATA]" at bounding box center [157, 54] width 204 height 23
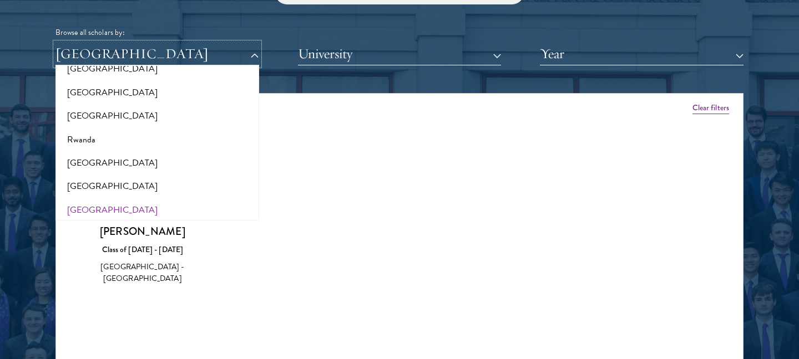
scroll to position [1767, 0]
click at [106, 130] on button "Rwanda" at bounding box center [157, 140] width 197 height 23
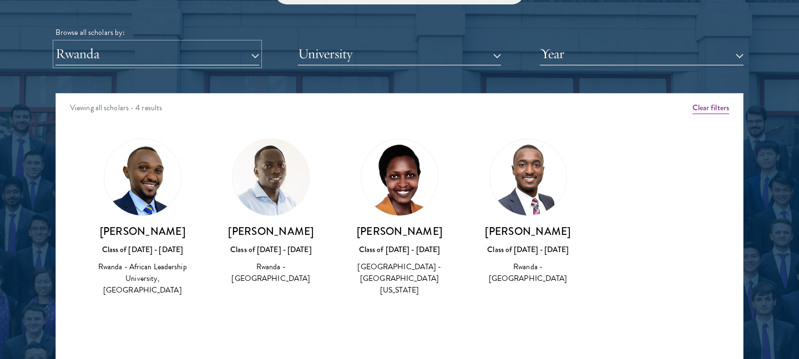
click at [149, 59] on button "Rwanda" at bounding box center [157, 54] width 204 height 23
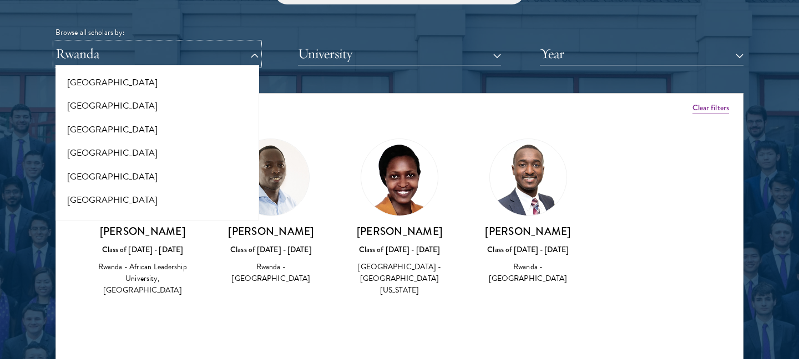
scroll to position [1607, 0]
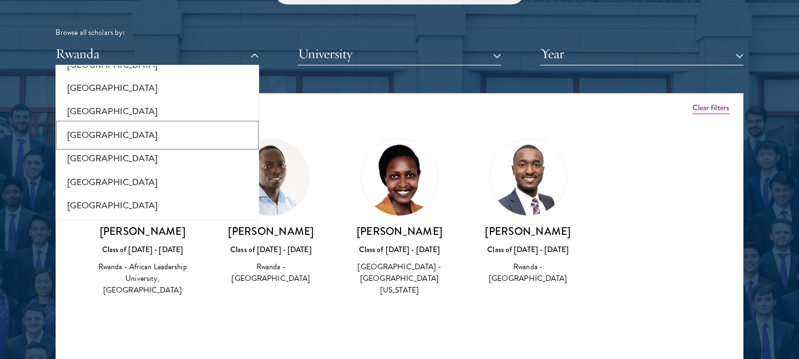
click at [104, 124] on button "[GEOGRAPHIC_DATA]" at bounding box center [157, 135] width 197 height 23
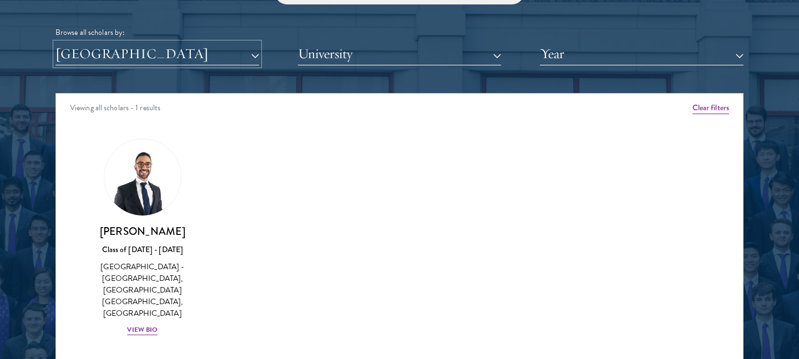
click at [148, 59] on button "[GEOGRAPHIC_DATA]" at bounding box center [157, 54] width 204 height 23
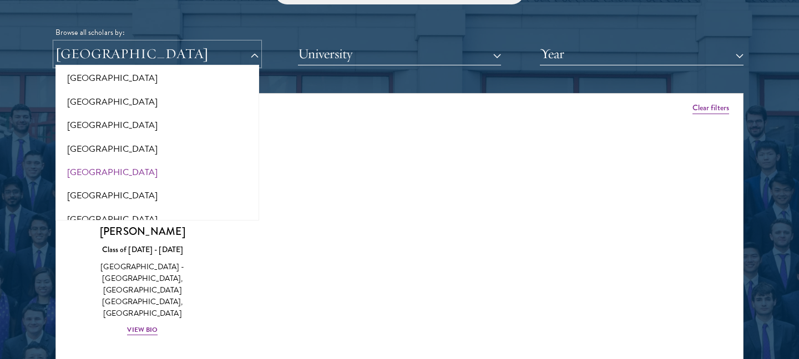
scroll to position [1480, 0]
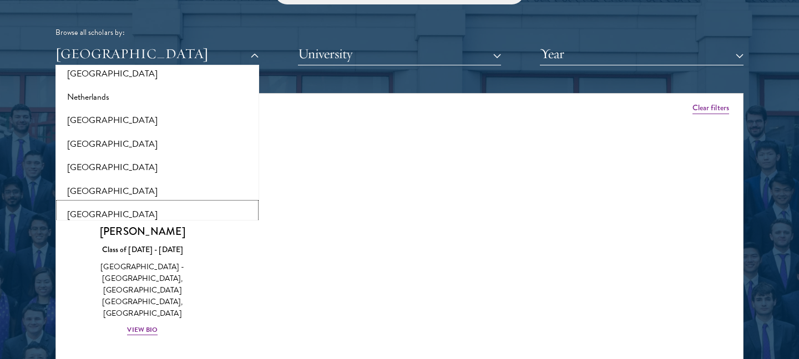
click at [88, 203] on button "[GEOGRAPHIC_DATA]" at bounding box center [157, 214] width 197 height 23
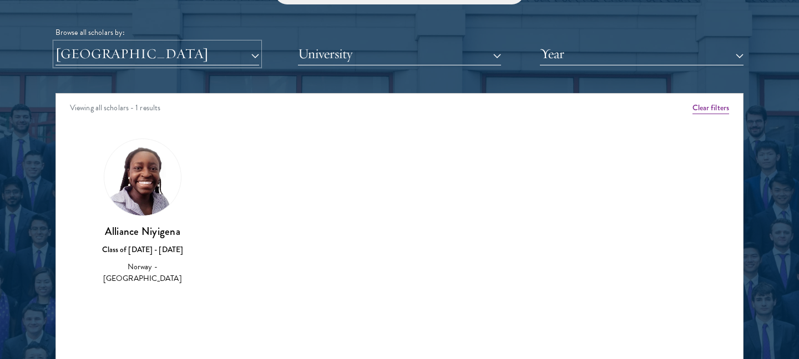
click at [182, 57] on button "[GEOGRAPHIC_DATA]" at bounding box center [157, 54] width 204 height 23
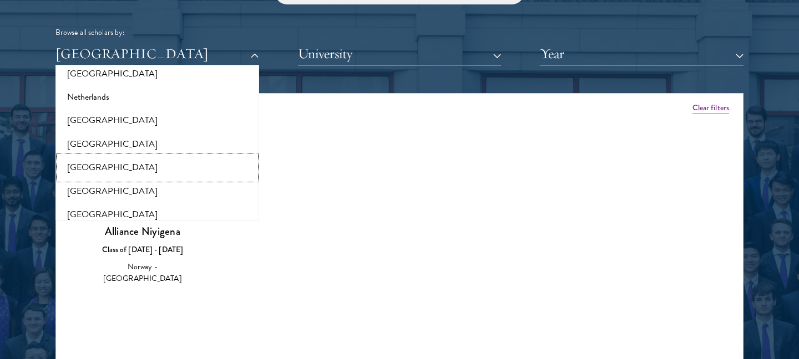
click at [88, 158] on button "[GEOGRAPHIC_DATA]" at bounding box center [157, 167] width 197 height 23
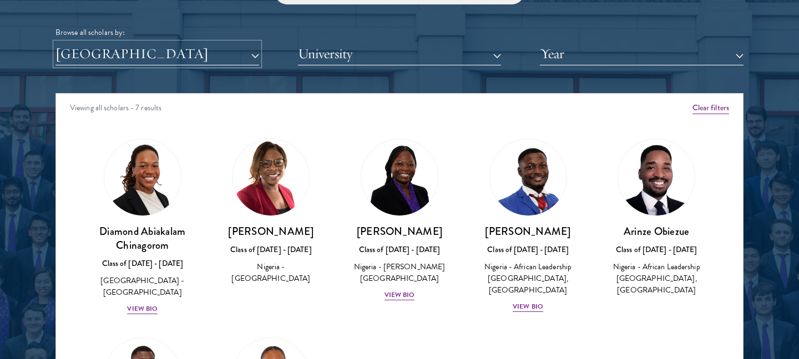
click at [189, 58] on button "[GEOGRAPHIC_DATA]" at bounding box center [157, 54] width 204 height 23
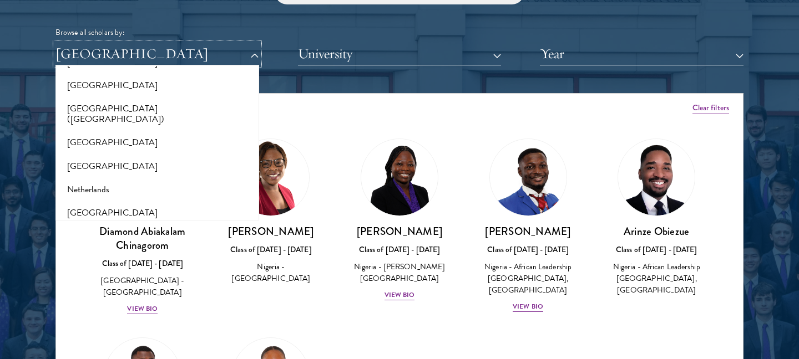
scroll to position [1378, 0]
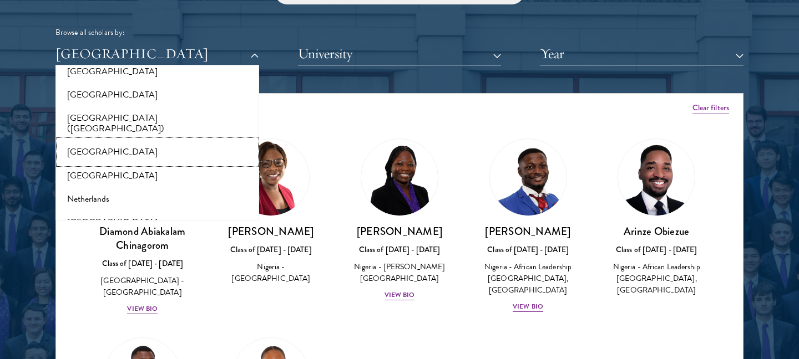
click at [145, 140] on button "[GEOGRAPHIC_DATA]" at bounding box center [157, 151] width 197 height 23
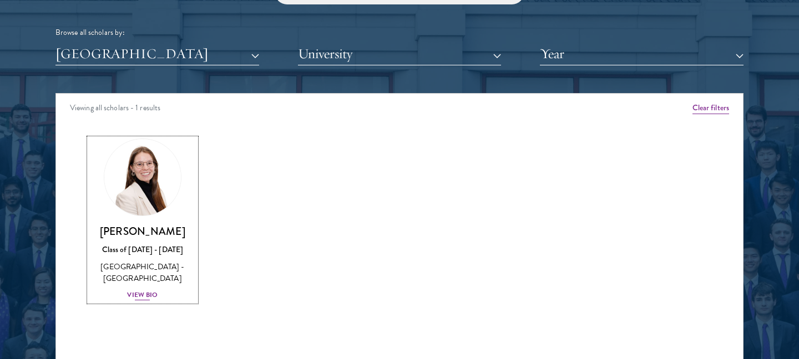
click at [133, 290] on div "View Bio" at bounding box center [142, 295] width 31 height 11
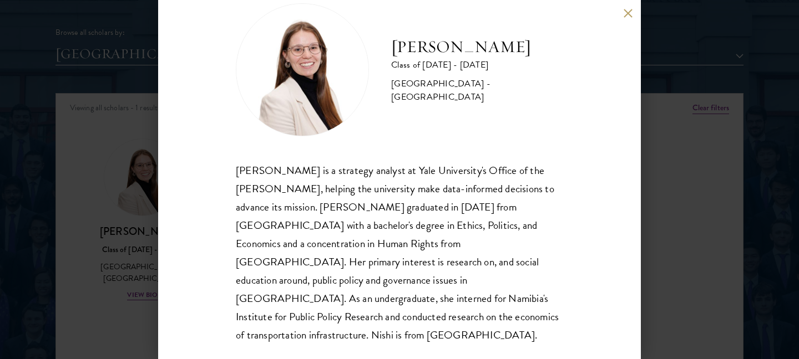
scroll to position [20, 0]
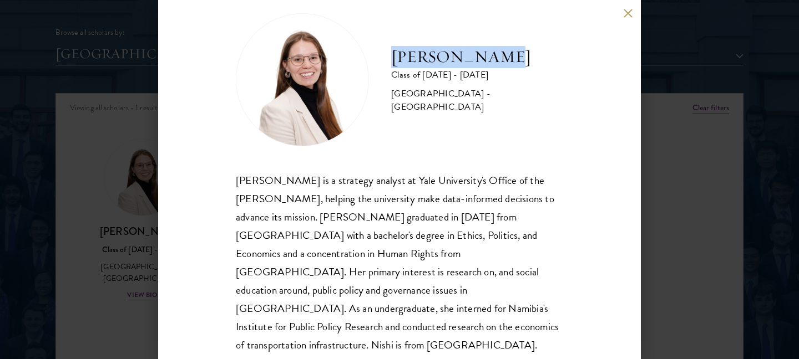
drag, startPoint x: 394, startPoint y: 62, endPoint x: 499, endPoint y: 63, distance: 104.8
click at [499, 63] on div "[PERSON_NAME] Class of [DATE] - [DATE] [GEOGRAPHIC_DATA] - [GEOGRAPHIC_DATA]" at bounding box center [399, 79] width 327 height 133
click at [627, 13] on button at bounding box center [627, 12] width 9 height 9
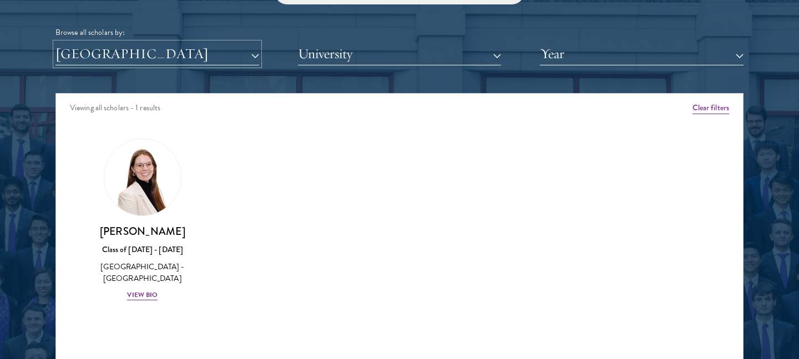
click at [152, 50] on button "[GEOGRAPHIC_DATA]" at bounding box center [157, 54] width 204 height 23
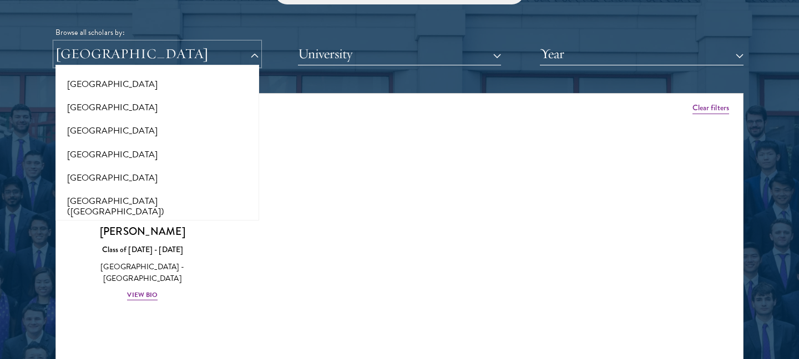
scroll to position [1293, 0]
click at [95, 130] on button "[GEOGRAPHIC_DATA]" at bounding box center [157, 132] width 197 height 23
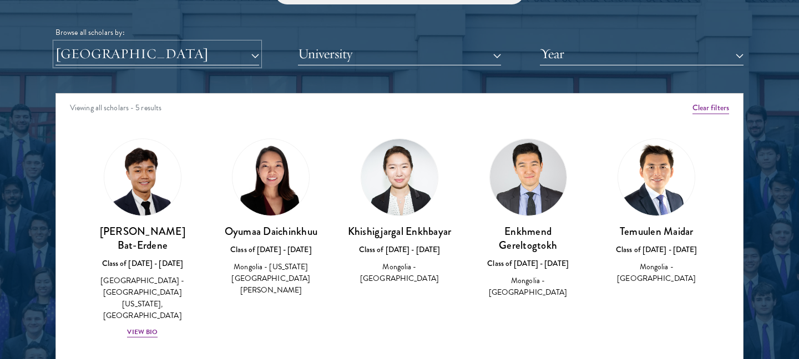
click at [128, 58] on button "[GEOGRAPHIC_DATA]" at bounding box center [157, 54] width 204 height 23
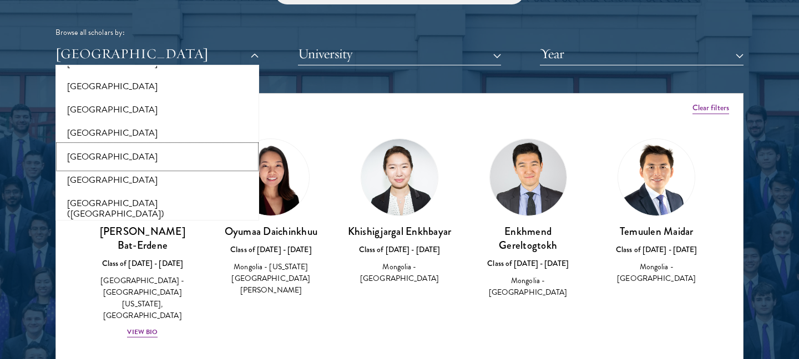
click at [92, 160] on button "[GEOGRAPHIC_DATA]" at bounding box center [157, 156] width 197 height 23
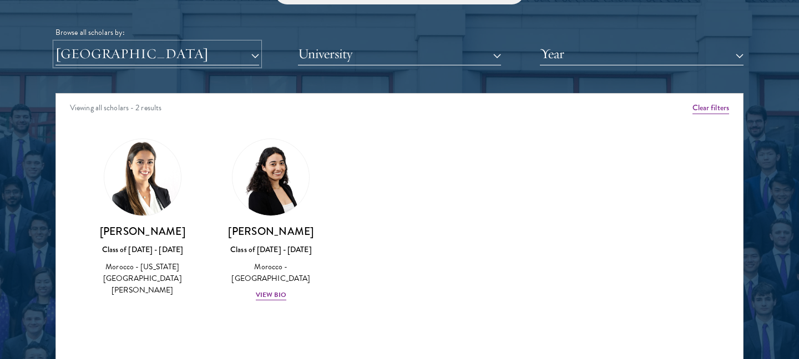
click at [171, 57] on button "[GEOGRAPHIC_DATA]" at bounding box center [157, 54] width 204 height 23
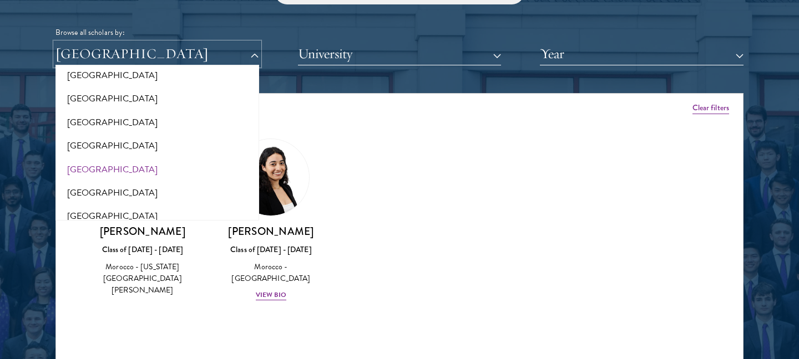
scroll to position [1207, 0]
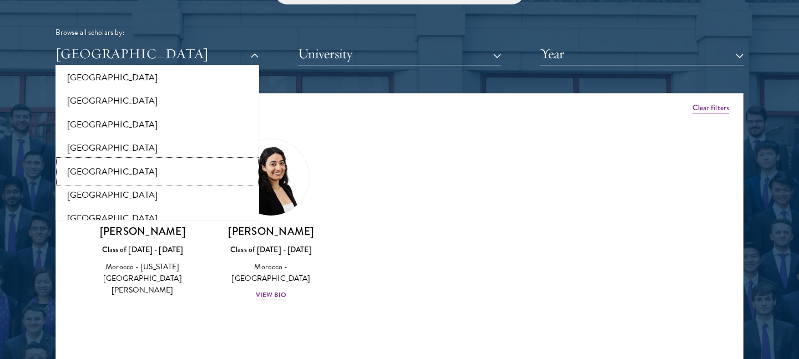
click at [85, 169] on button "[GEOGRAPHIC_DATA]" at bounding box center [157, 171] width 197 height 23
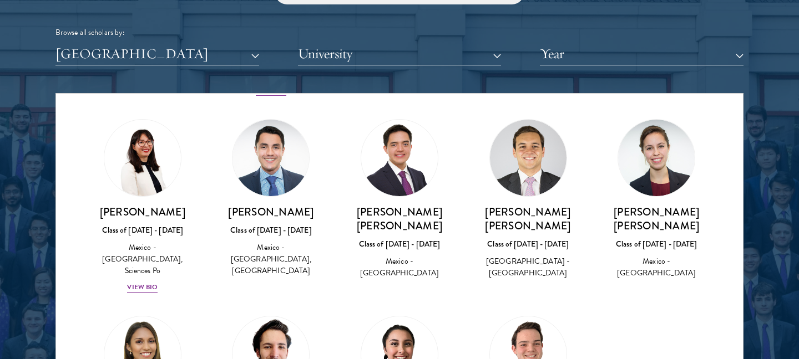
scroll to position [278, 0]
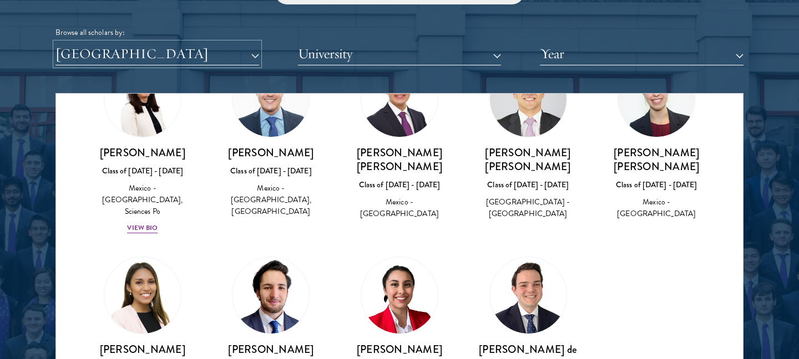
click at [169, 49] on button "[GEOGRAPHIC_DATA]" at bounding box center [157, 54] width 204 height 23
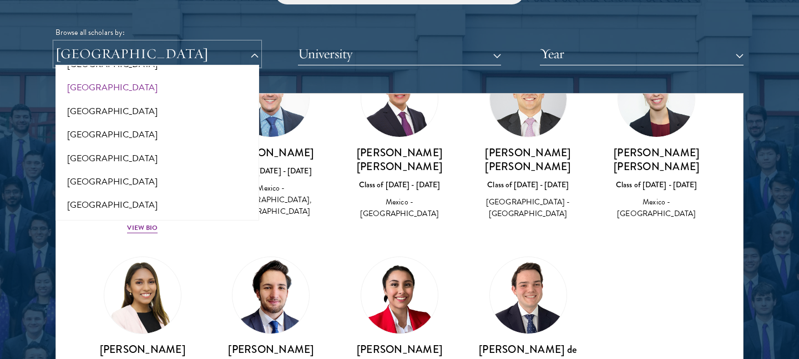
scroll to position [1082, 0]
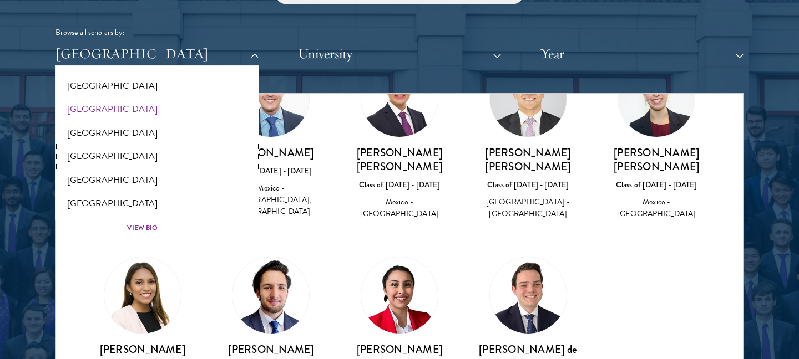
click at [158, 154] on button "[GEOGRAPHIC_DATA]" at bounding box center [157, 156] width 197 height 23
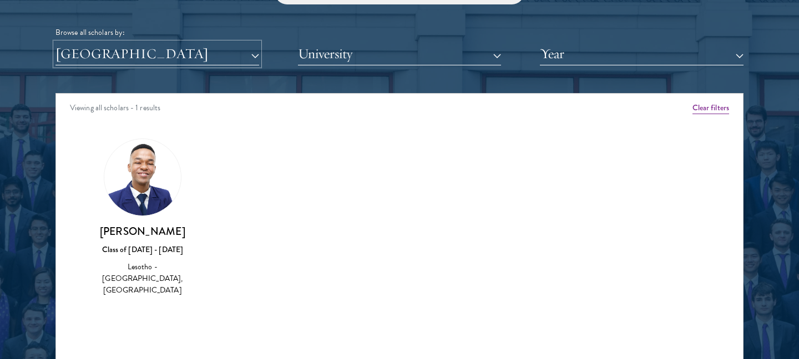
click at [197, 54] on button "[GEOGRAPHIC_DATA]" at bounding box center [157, 54] width 204 height 23
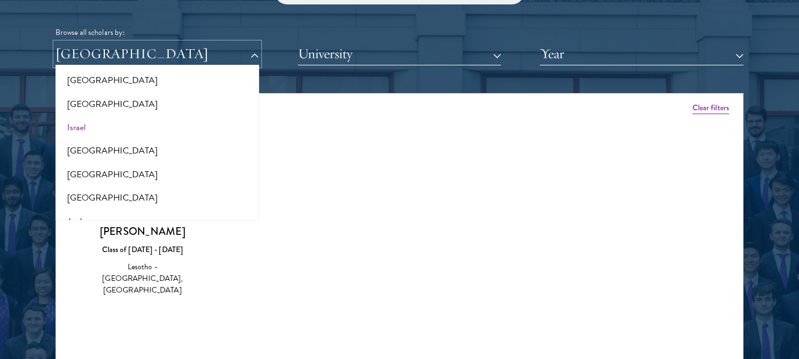
scroll to position [923, 0]
click at [164, 133] on button "Israel" at bounding box center [157, 126] width 197 height 23
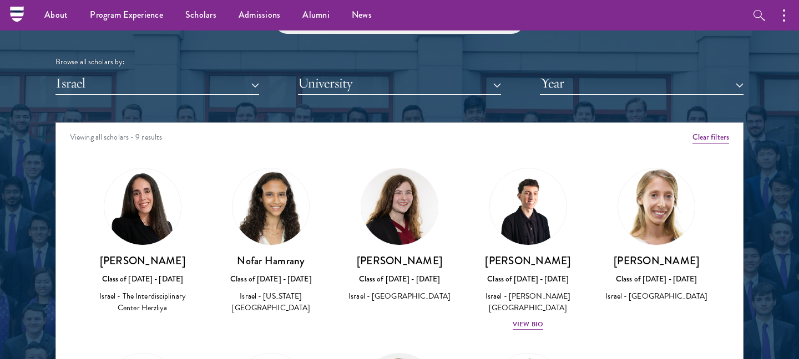
scroll to position [1334, 0]
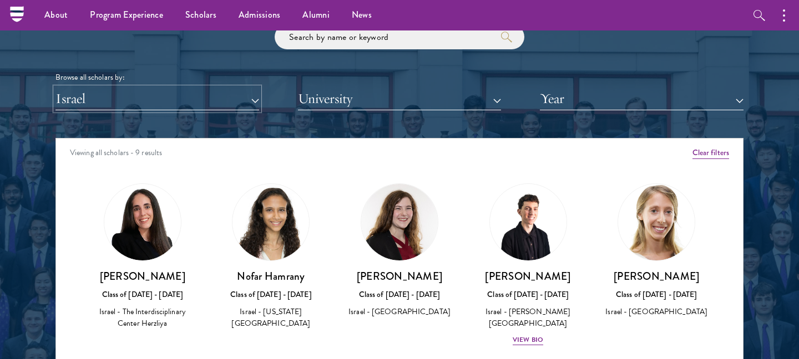
click at [190, 93] on button "Israel" at bounding box center [157, 99] width 204 height 23
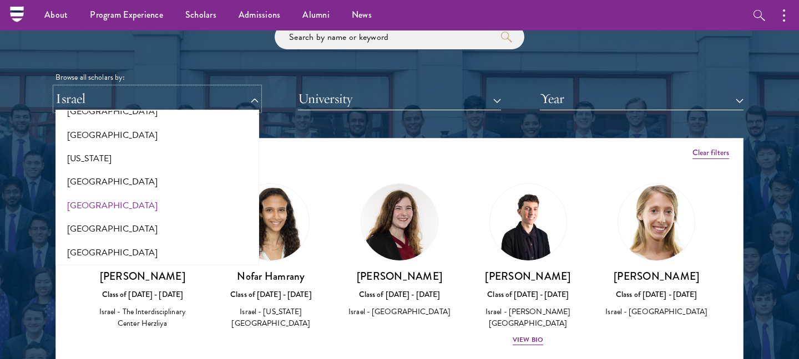
scroll to position [626, 0]
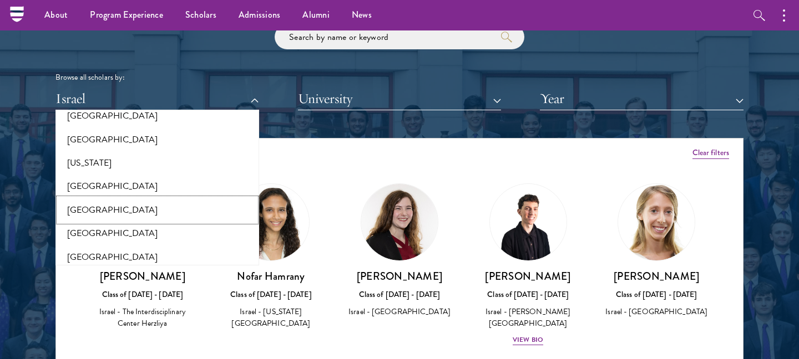
click at [103, 210] on button "[GEOGRAPHIC_DATA]" at bounding box center [157, 210] width 197 height 23
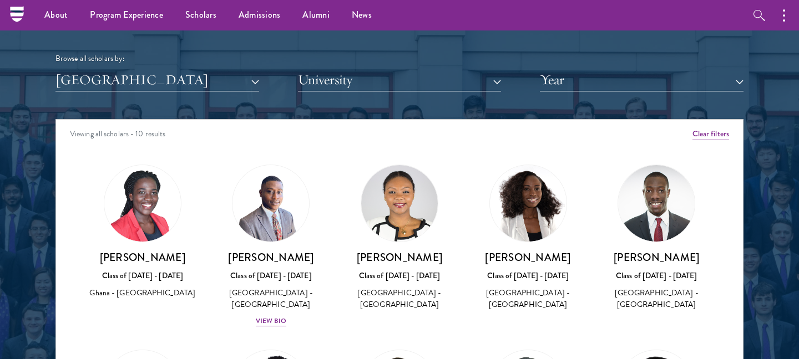
scroll to position [2, 0]
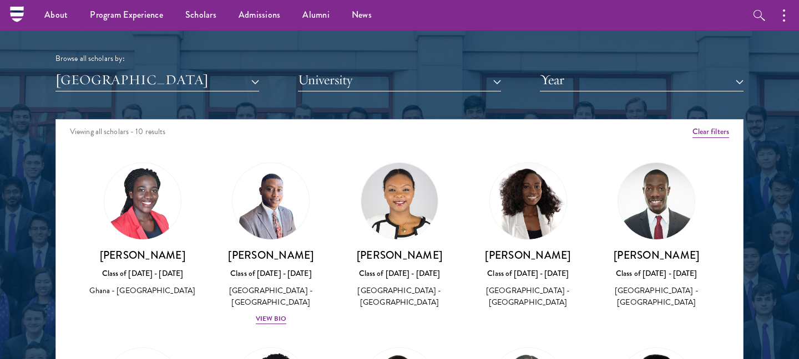
click at [197, 97] on div "Scholar Directory Congratulations and welcome to the Schwarzman Scholars Class …" at bounding box center [399, 170] width 688 height 564
click at [196, 80] on button "[GEOGRAPHIC_DATA]" at bounding box center [157, 80] width 204 height 23
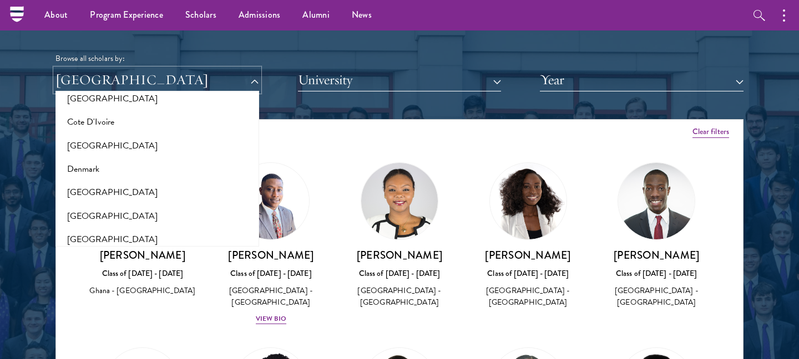
scroll to position [483, 0]
click at [84, 164] on button "Denmark" at bounding box center [157, 169] width 197 height 23
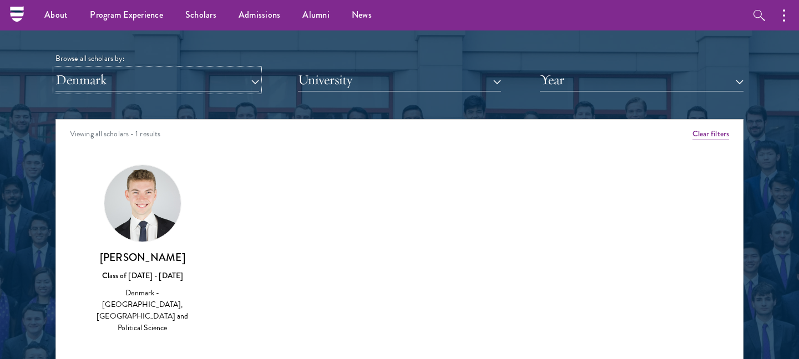
click at [201, 87] on button "Denmark" at bounding box center [157, 80] width 204 height 23
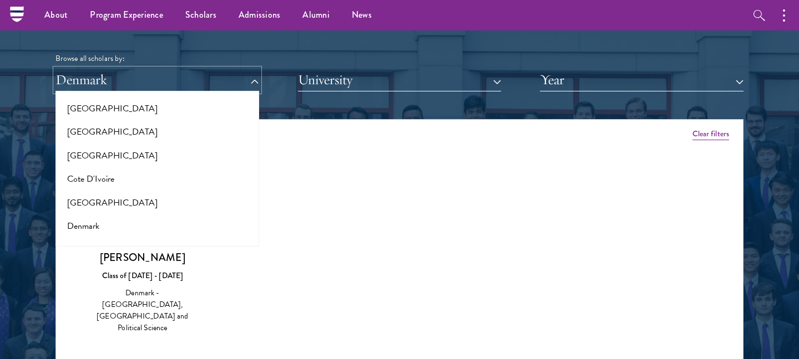
scroll to position [402, 0]
click at [113, 187] on button "[GEOGRAPHIC_DATA]" at bounding box center [157, 180] width 197 height 23
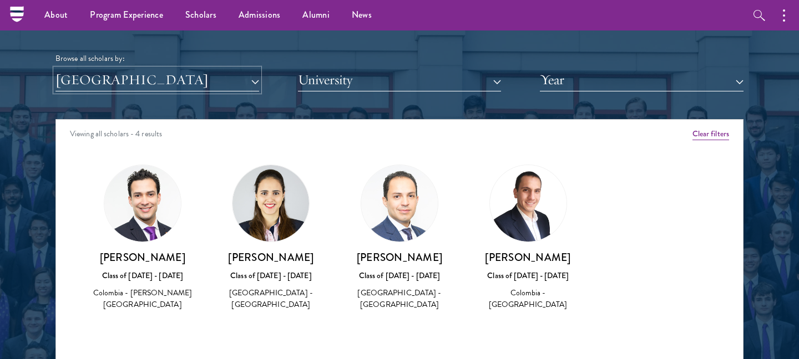
click at [185, 80] on button "[GEOGRAPHIC_DATA]" at bounding box center [157, 80] width 204 height 23
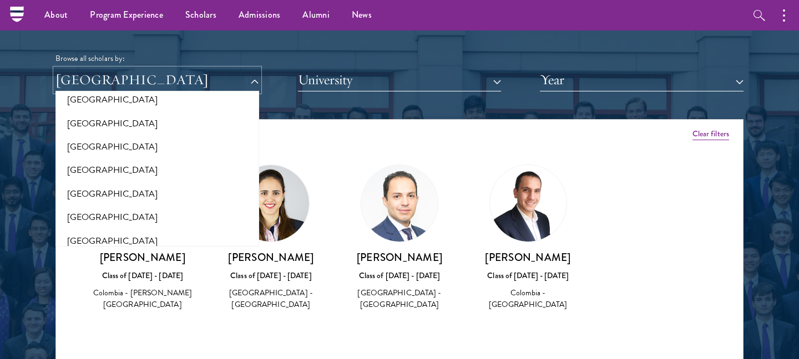
scroll to position [200, 0]
click at [130, 189] on button "[GEOGRAPHIC_DATA]" at bounding box center [157, 194] width 197 height 23
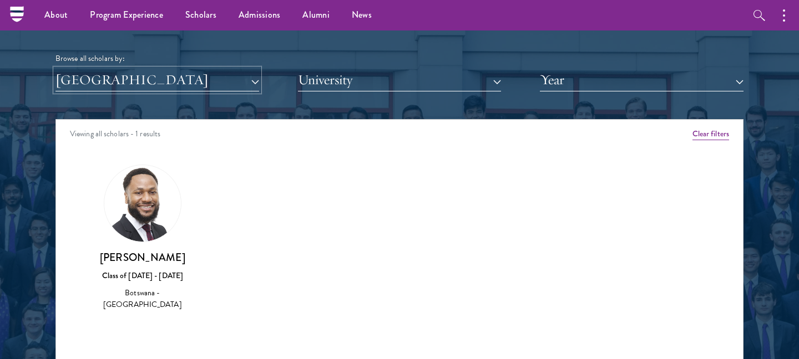
click at [211, 70] on button "[GEOGRAPHIC_DATA]" at bounding box center [157, 80] width 204 height 23
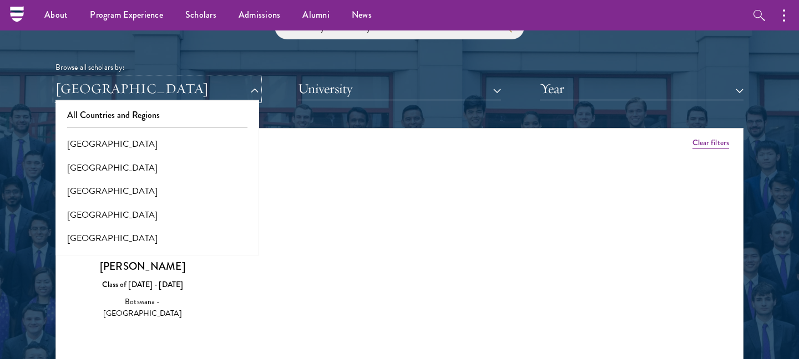
scroll to position [1343, 0]
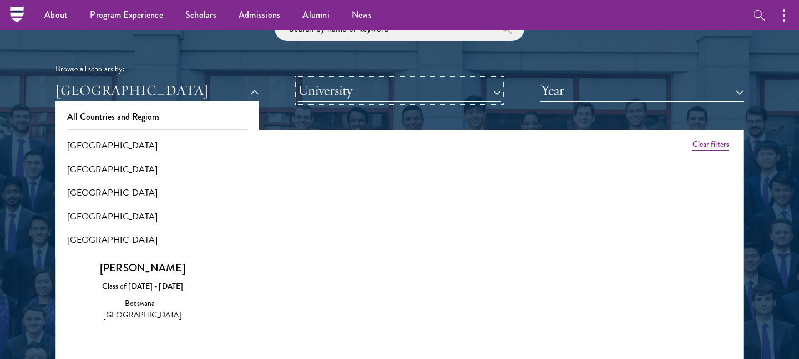
click at [325, 100] on button "University" at bounding box center [400, 90] width 204 height 23
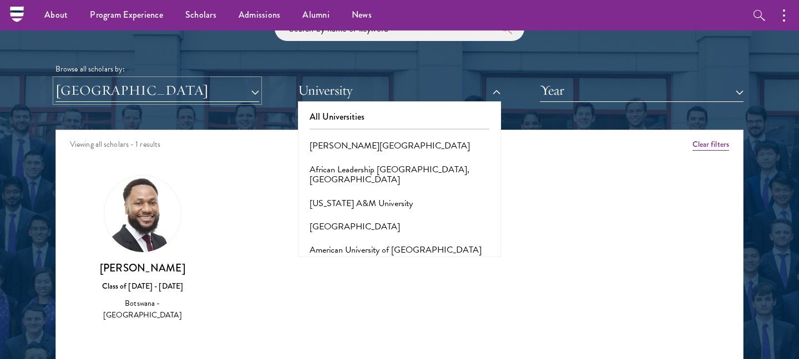
click at [220, 95] on button "[GEOGRAPHIC_DATA]" at bounding box center [157, 90] width 204 height 23
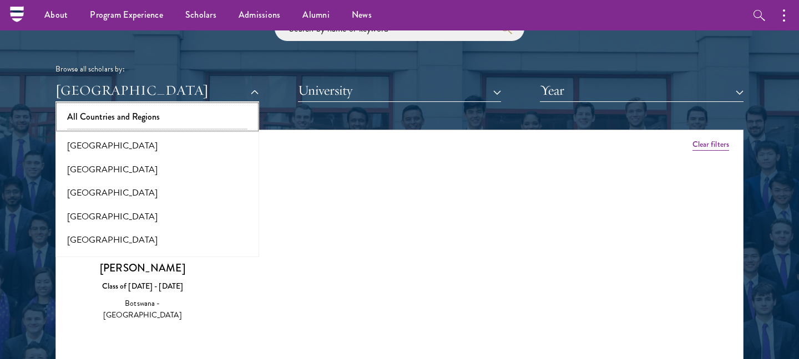
click at [192, 112] on button "All Countries and Regions" at bounding box center [157, 116] width 197 height 23
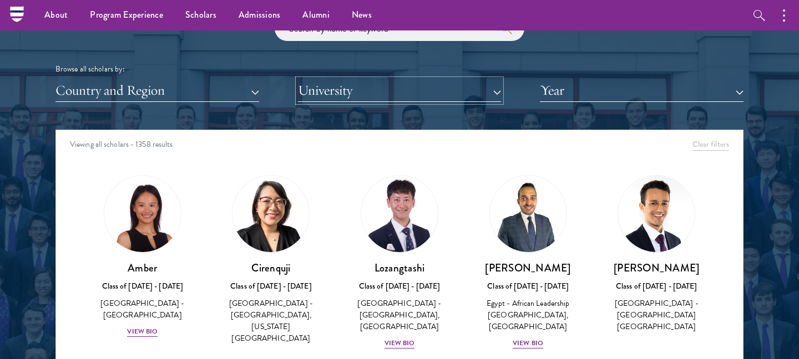
click at [382, 92] on button "University" at bounding box center [400, 90] width 204 height 23
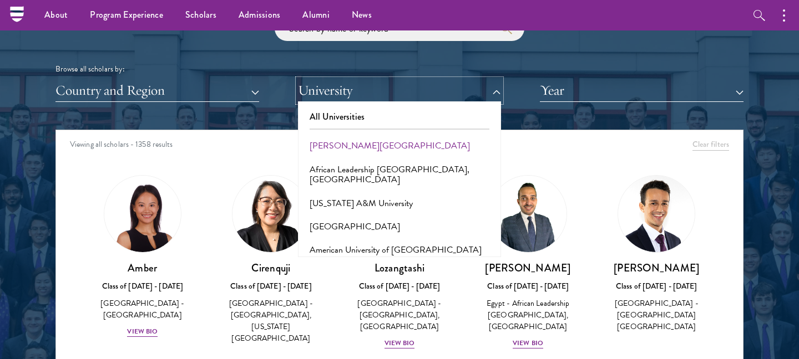
scroll to position [9, 0]
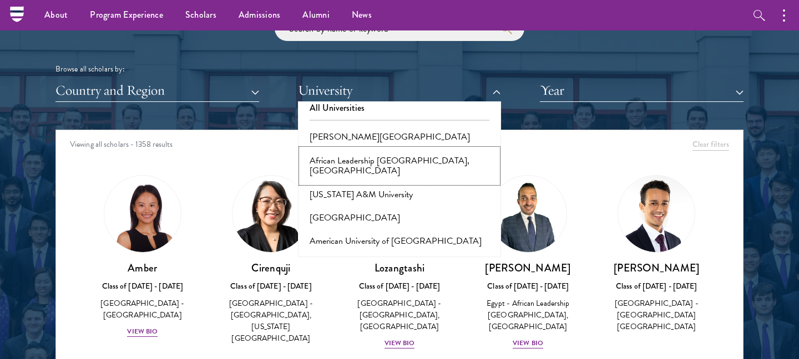
click at [430, 164] on button "African Leadership [GEOGRAPHIC_DATA], [GEOGRAPHIC_DATA]" at bounding box center [399, 166] width 197 height 34
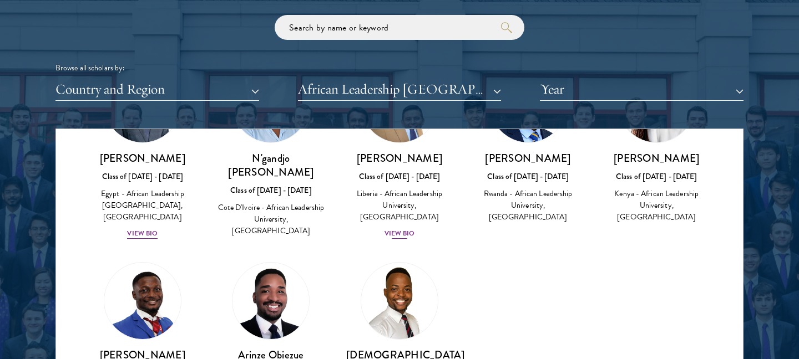
scroll to position [1356, 0]
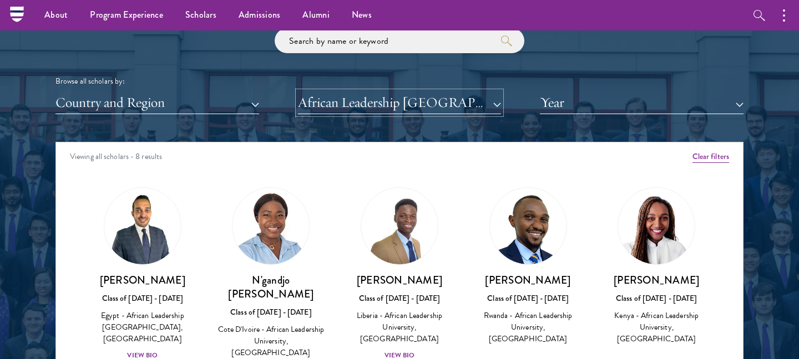
click at [401, 94] on button "African Leadership [GEOGRAPHIC_DATA], [GEOGRAPHIC_DATA]" at bounding box center [400, 103] width 204 height 23
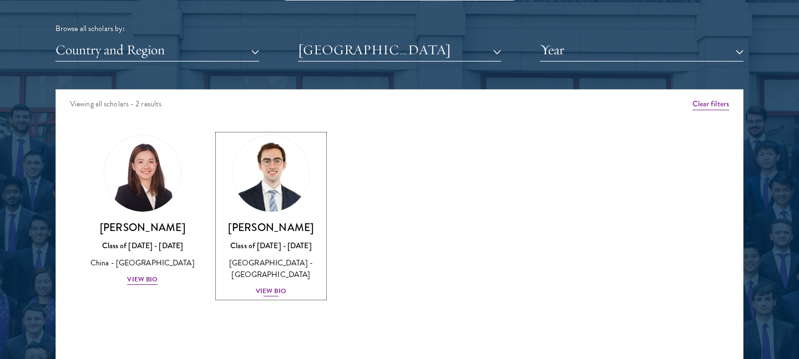
click at [267, 286] on div "View Bio" at bounding box center [271, 291] width 31 height 11
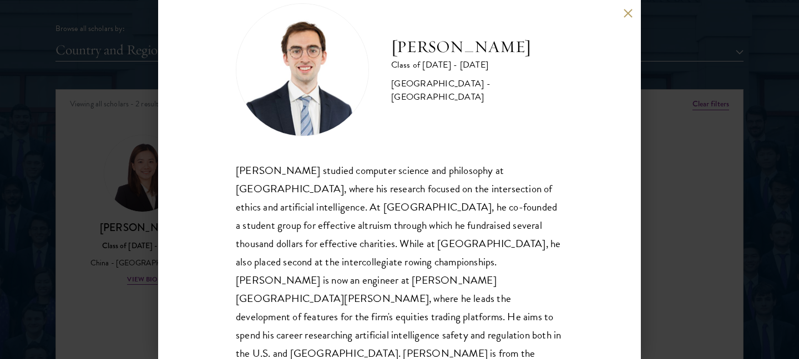
drag, startPoint x: 692, startPoint y: 185, endPoint x: 661, endPoint y: 185, distance: 31.1
click at [692, 185] on div "[PERSON_NAME] Class of [DATE] - [DATE] [GEOGRAPHIC_DATA] - [GEOGRAPHIC_DATA] [P…" at bounding box center [399, 179] width 799 height 359
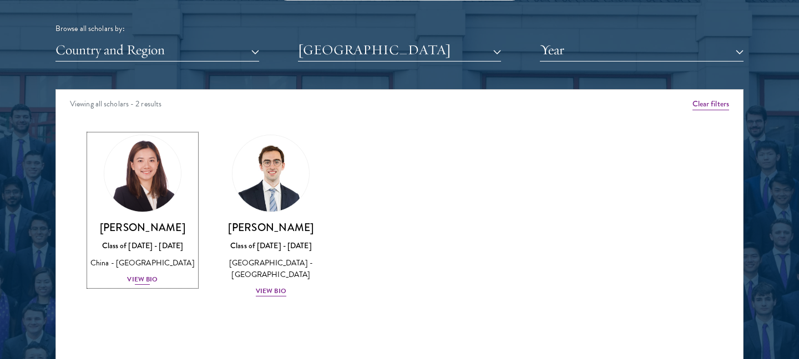
click at [148, 275] on div "View Bio" at bounding box center [142, 280] width 31 height 11
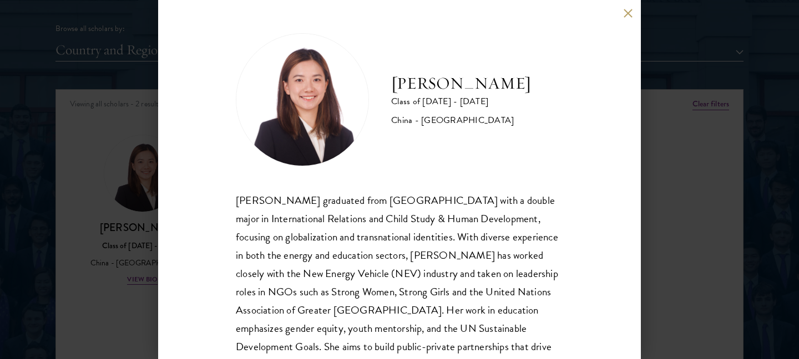
click at [148, 278] on div "[PERSON_NAME] Class of [DATE] - [DATE] [GEOGRAPHIC_DATA] - [GEOGRAPHIC_DATA] [P…" at bounding box center [399, 179] width 799 height 359
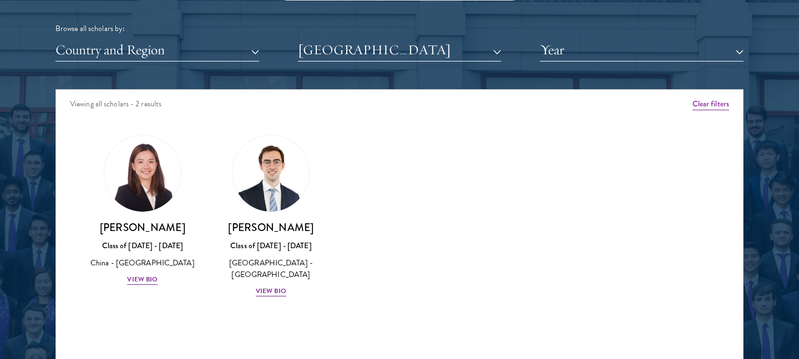
drag, startPoint x: 328, startPoint y: 279, endPoint x: 201, endPoint y: 279, distance: 127.6
click at [307, 279] on div "[PERSON_NAME] Class of [DATE] - [DATE] [GEOGRAPHIC_DATA] - [GEOGRAPHIC_DATA] Vi…" at bounding box center [271, 216] width 129 height 185
click at [146, 283] on div "View Bio" at bounding box center [142, 280] width 31 height 11
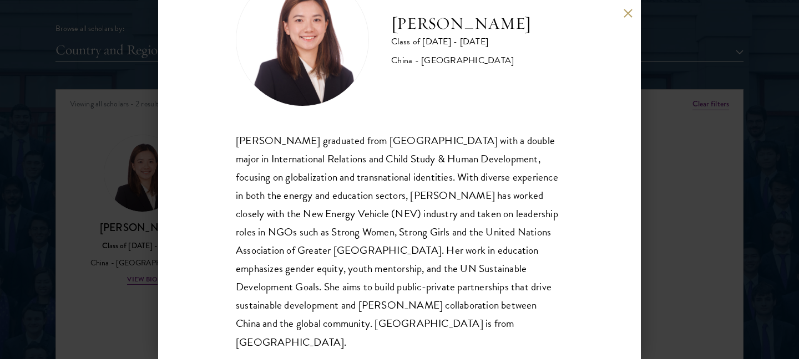
scroll to position [67, 0]
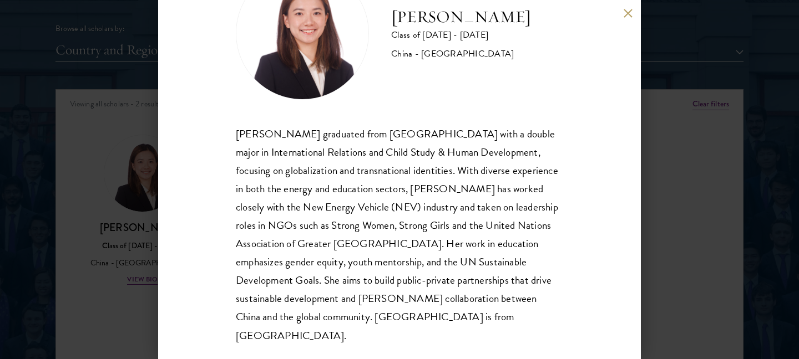
click at [657, 222] on div "[PERSON_NAME] Class of [DATE] - [DATE] [GEOGRAPHIC_DATA] - [GEOGRAPHIC_DATA] [P…" at bounding box center [399, 179] width 799 height 359
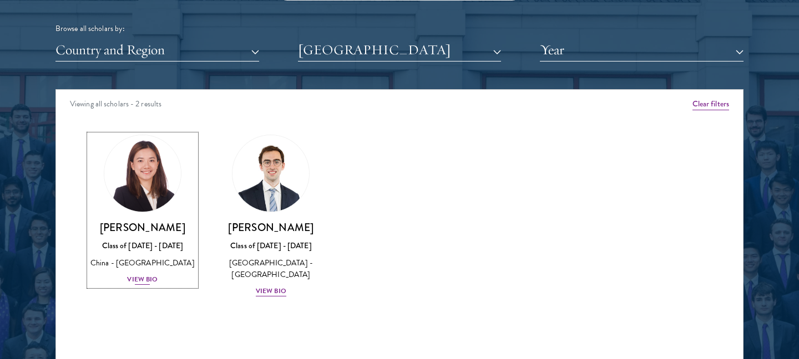
click at [187, 248] on div "Class of [DATE] - [DATE]" at bounding box center [142, 246] width 106 height 12
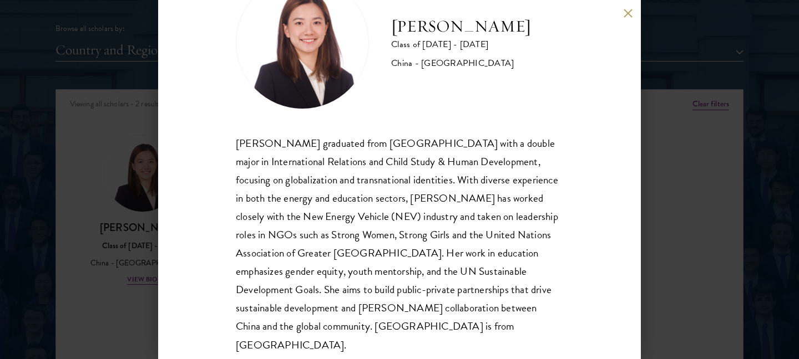
scroll to position [59, 0]
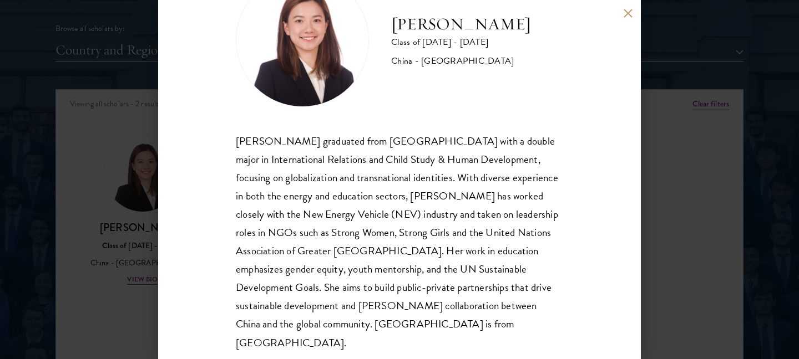
click at [689, 210] on div "[PERSON_NAME] Class of [DATE] - [DATE] [GEOGRAPHIC_DATA] - [GEOGRAPHIC_DATA] [P…" at bounding box center [399, 179] width 799 height 359
